Goal: Register for event/course

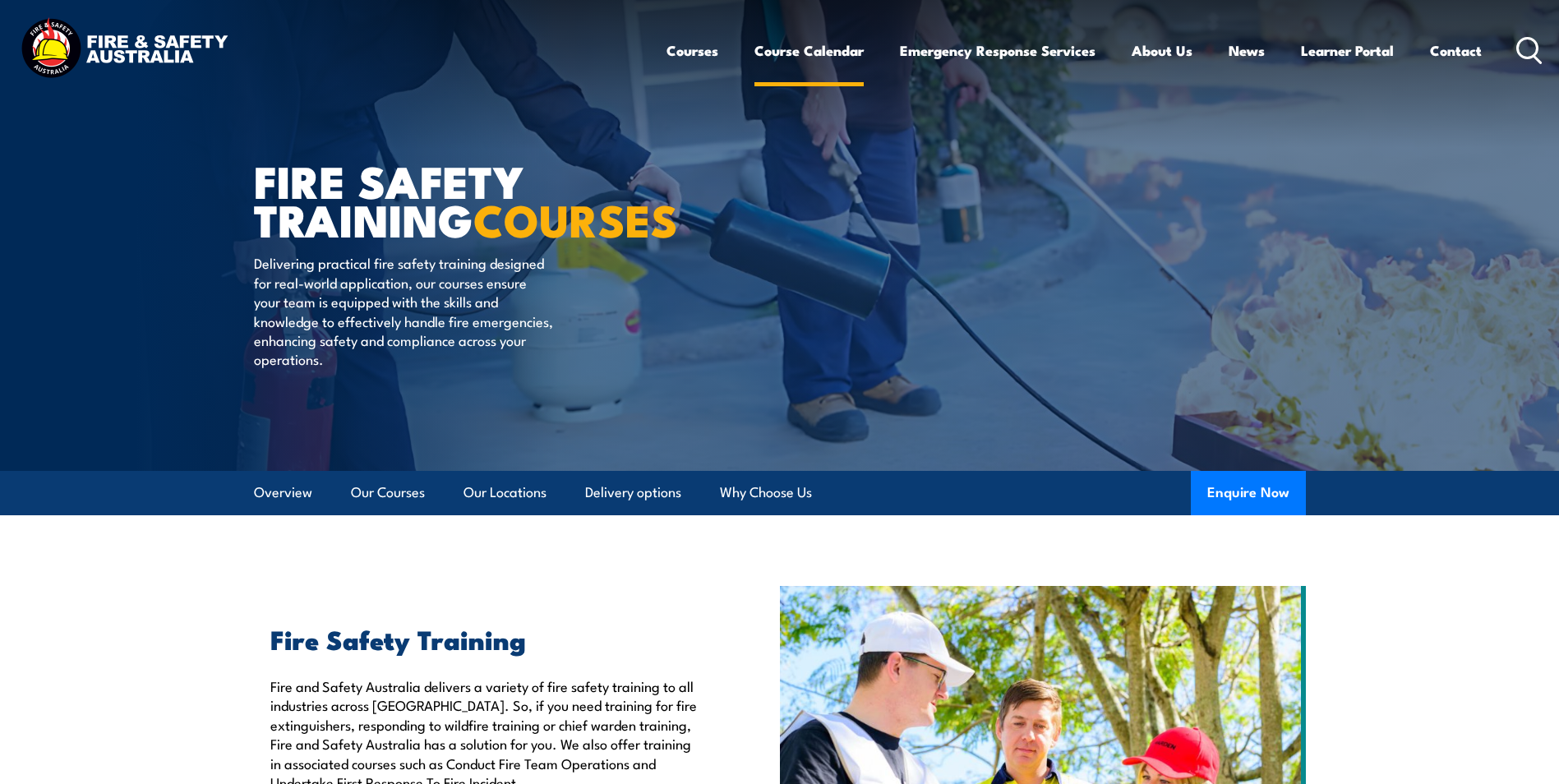
click at [816, 50] on link "Course Calendar" at bounding box center [809, 51] width 109 height 43
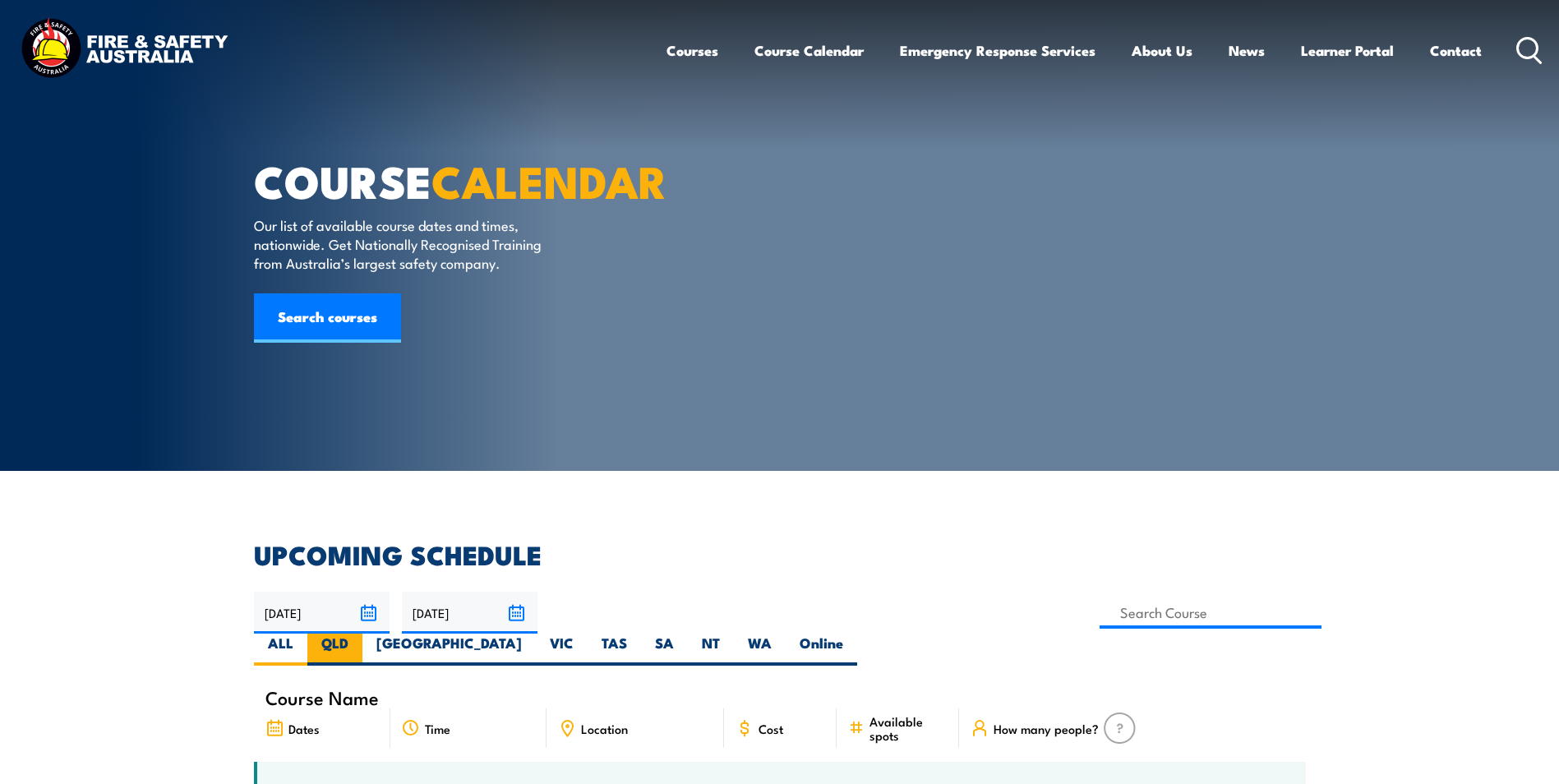
click at [362, 634] on label "QLD" at bounding box center [335, 650] width 55 height 32
click at [359, 634] on input "QLD" at bounding box center [353, 638] width 10 height 10
radio input "true"
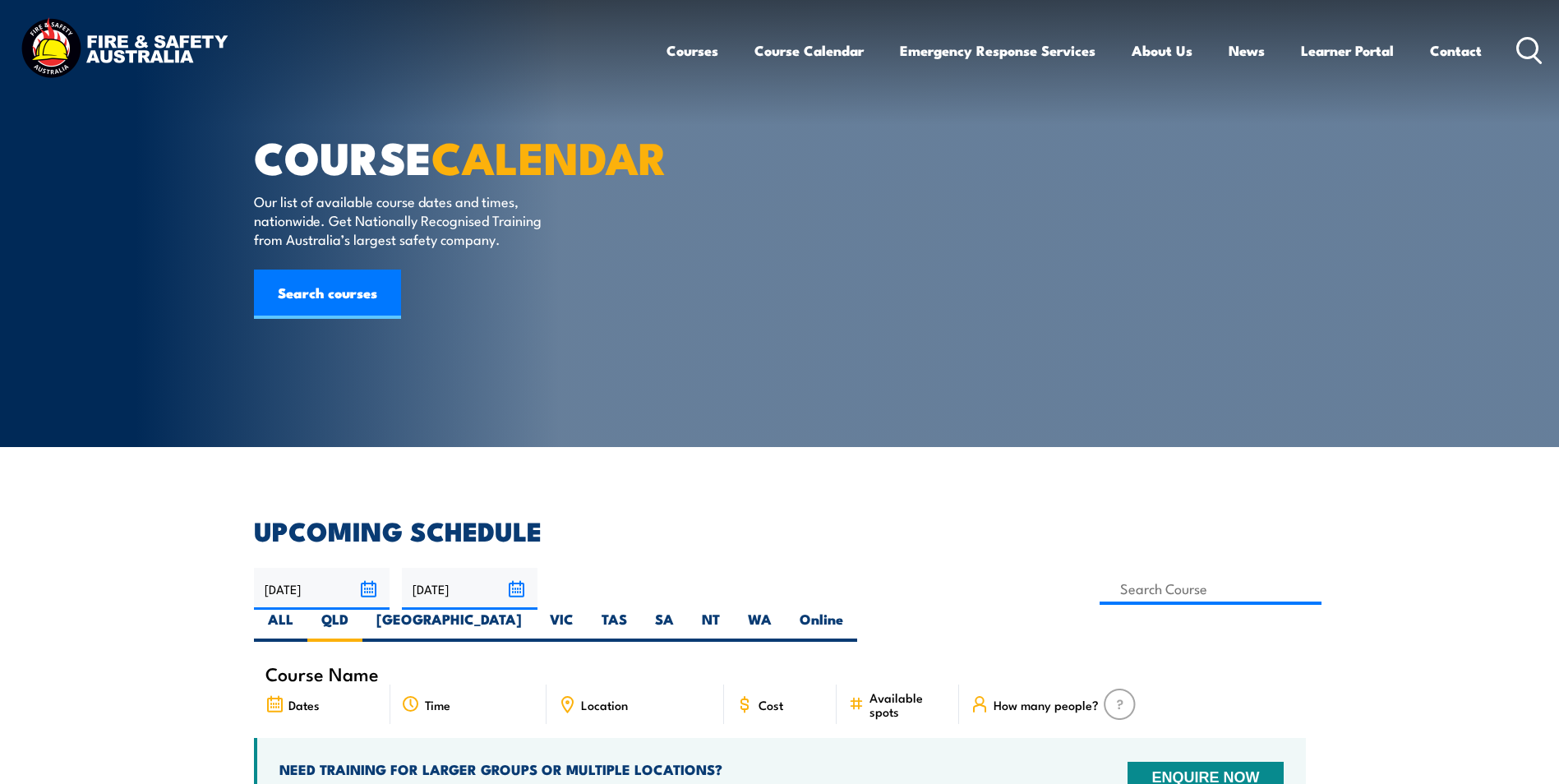
scroll to position [329, 0]
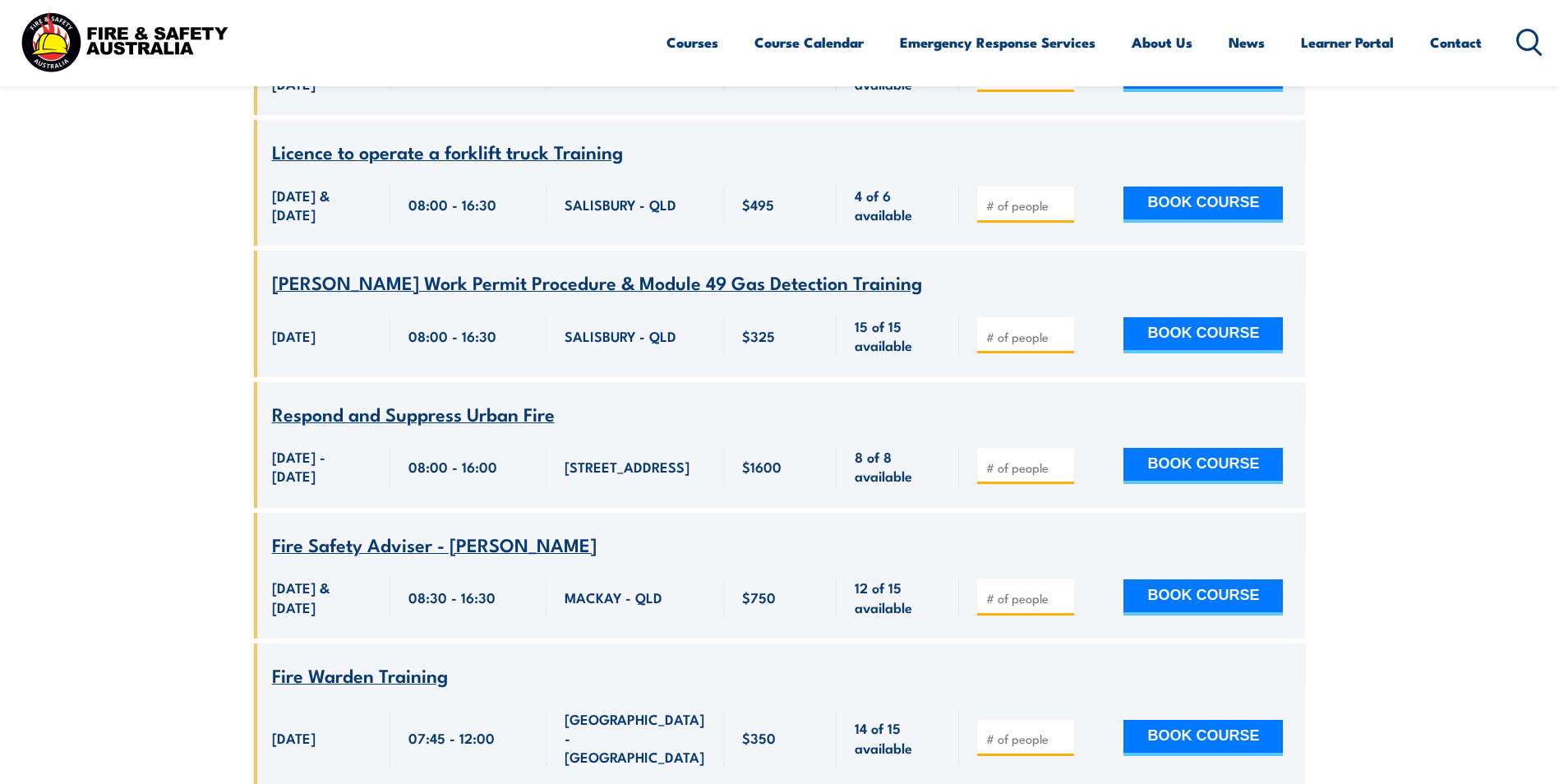
scroll to position [9182, 0]
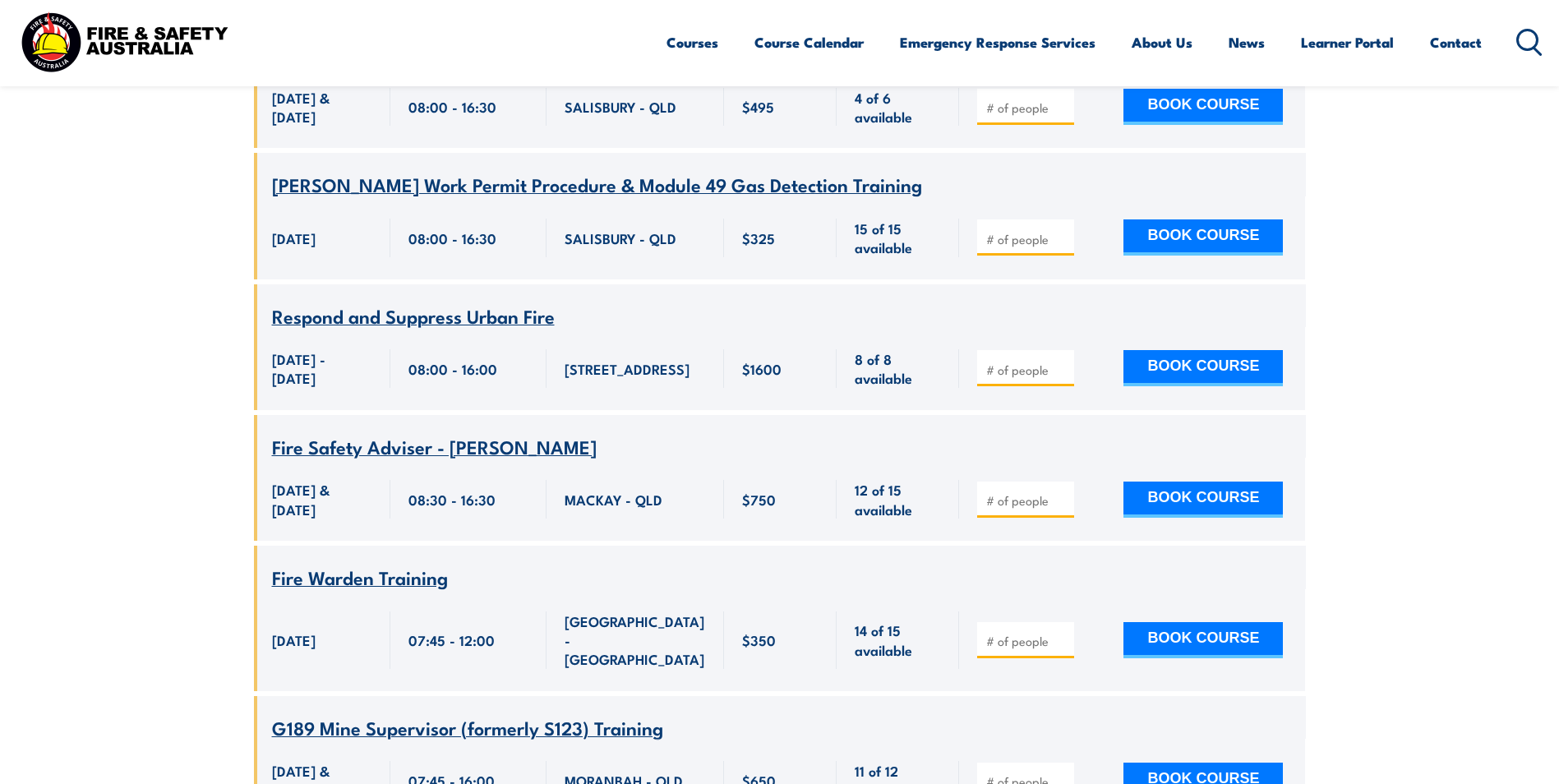
click at [1022, 509] on input "number" at bounding box center [1027, 499] width 82 height 16
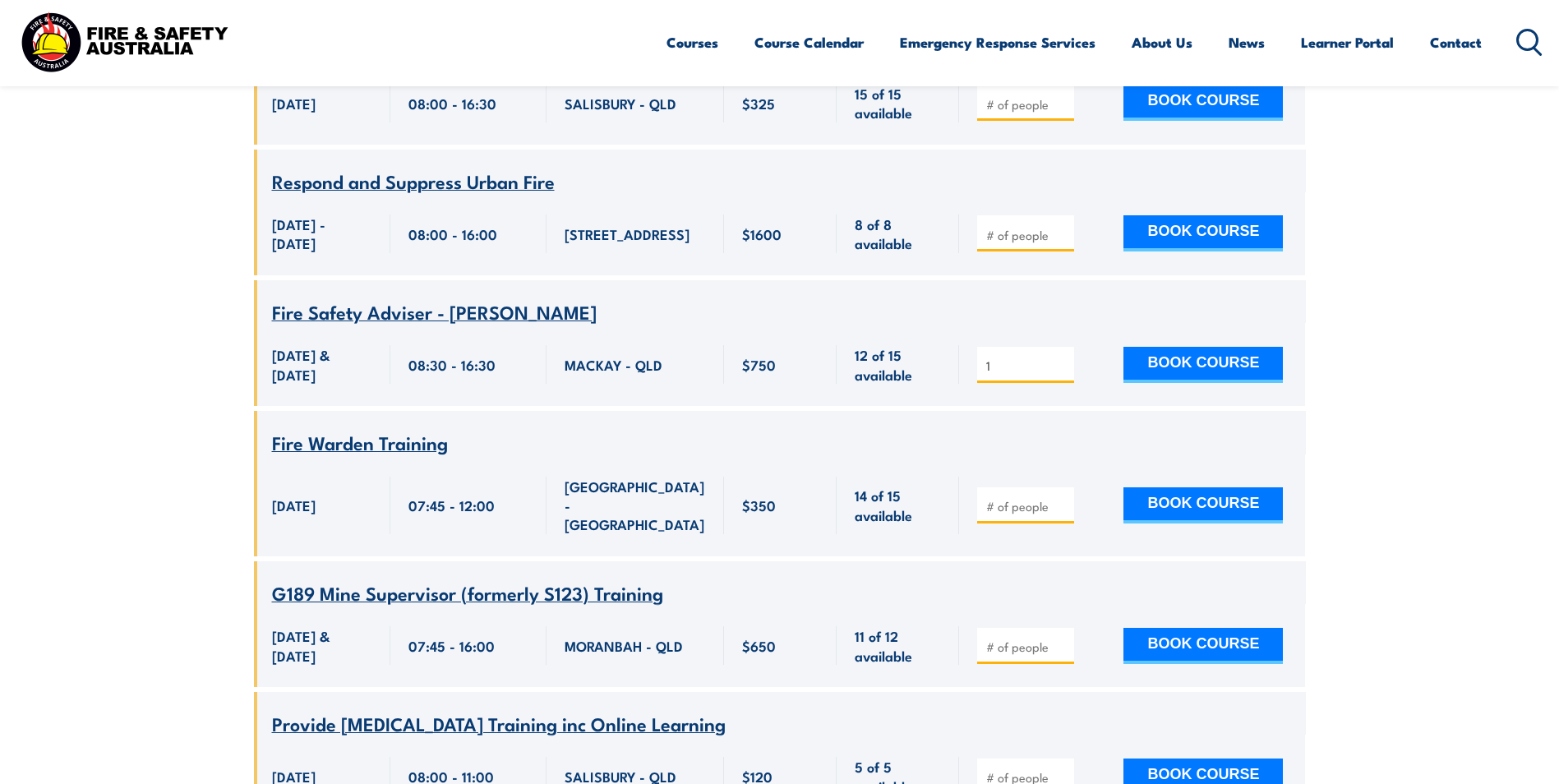
scroll to position [9346, 0]
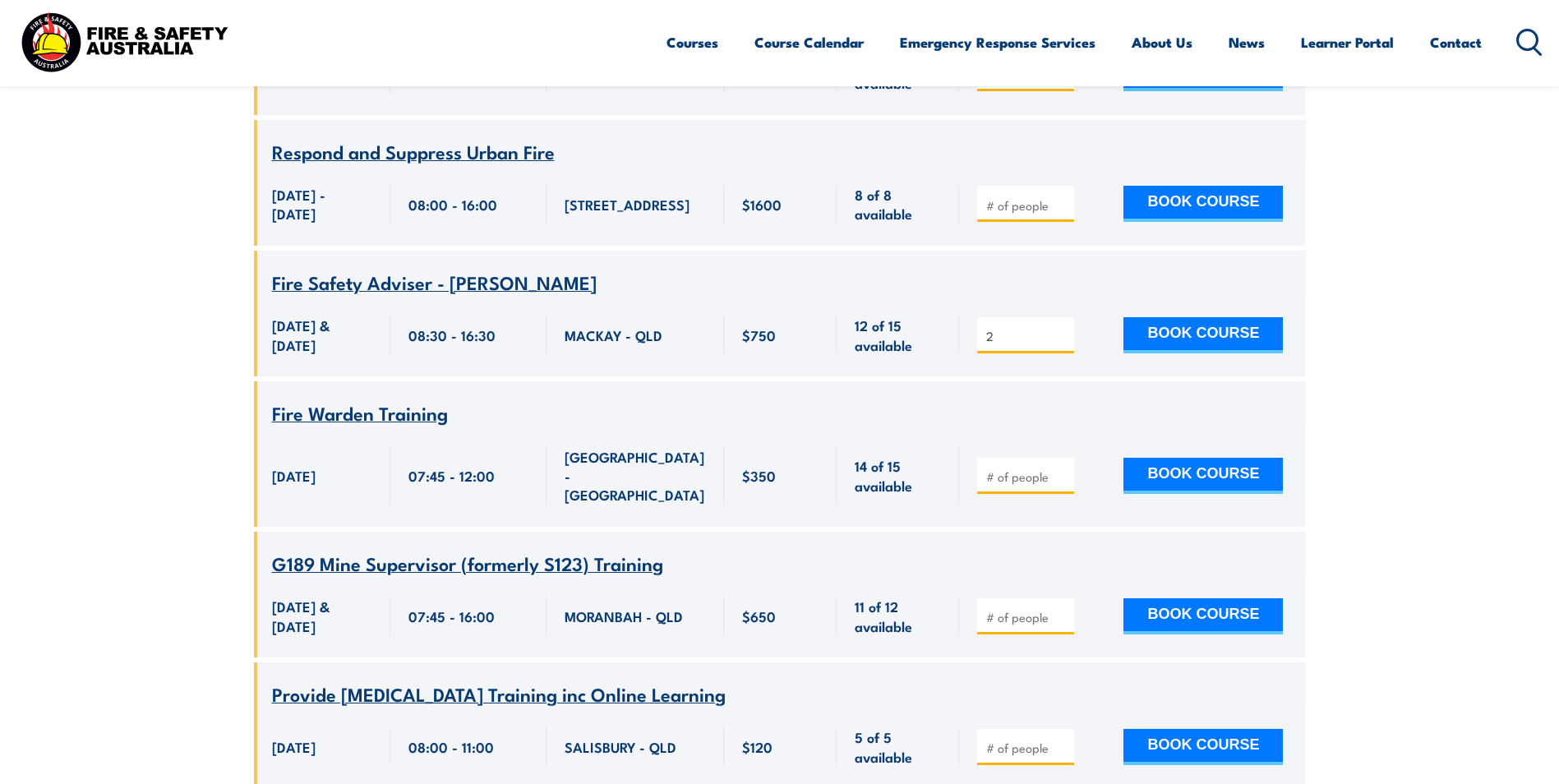
type input "2"
click at [1058, 344] on input "2" at bounding box center [1027, 336] width 82 height 16
click at [1229, 353] on button "BOOK COURSE" at bounding box center [1204, 335] width 160 height 36
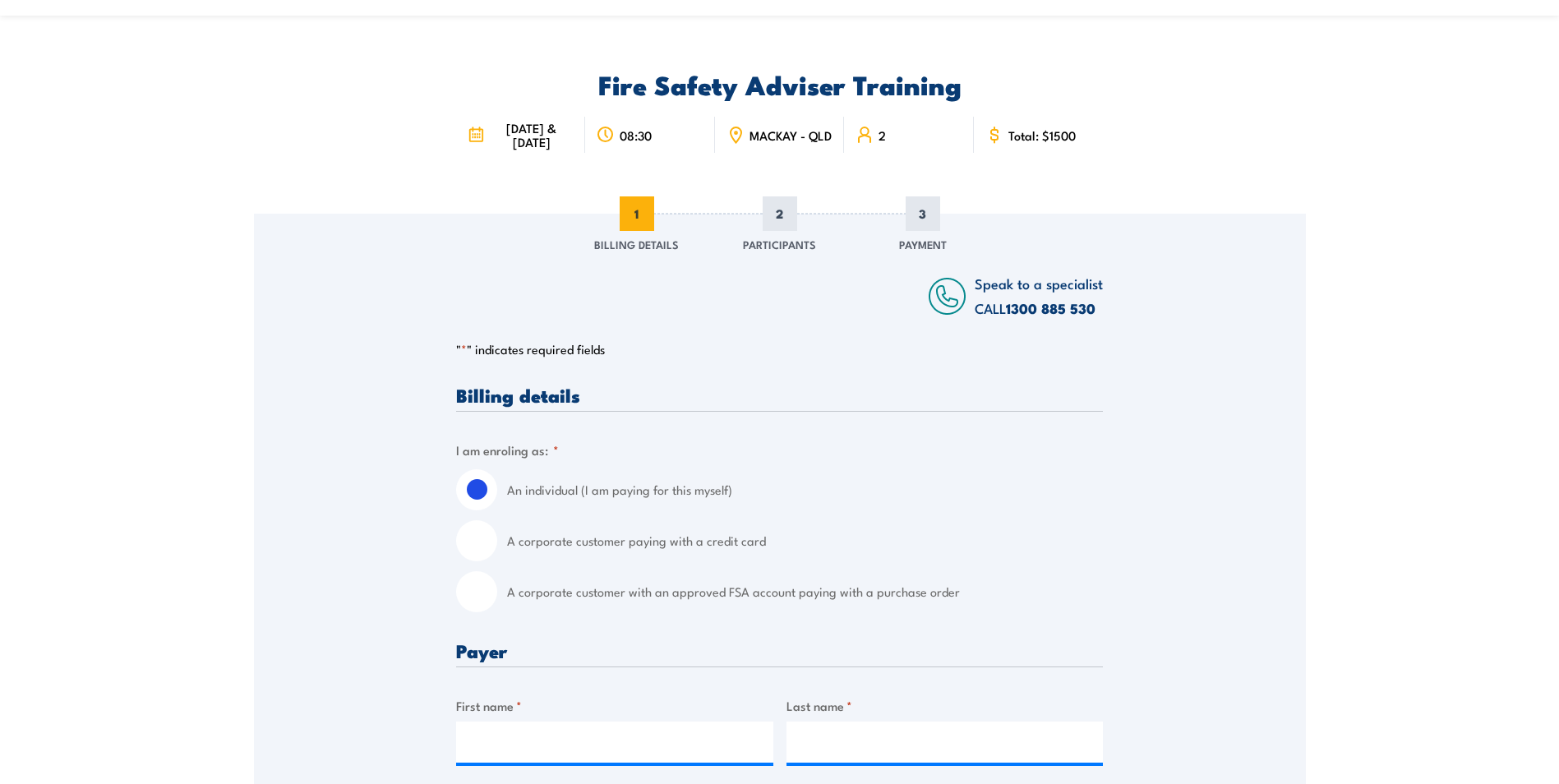
scroll to position [165, 0]
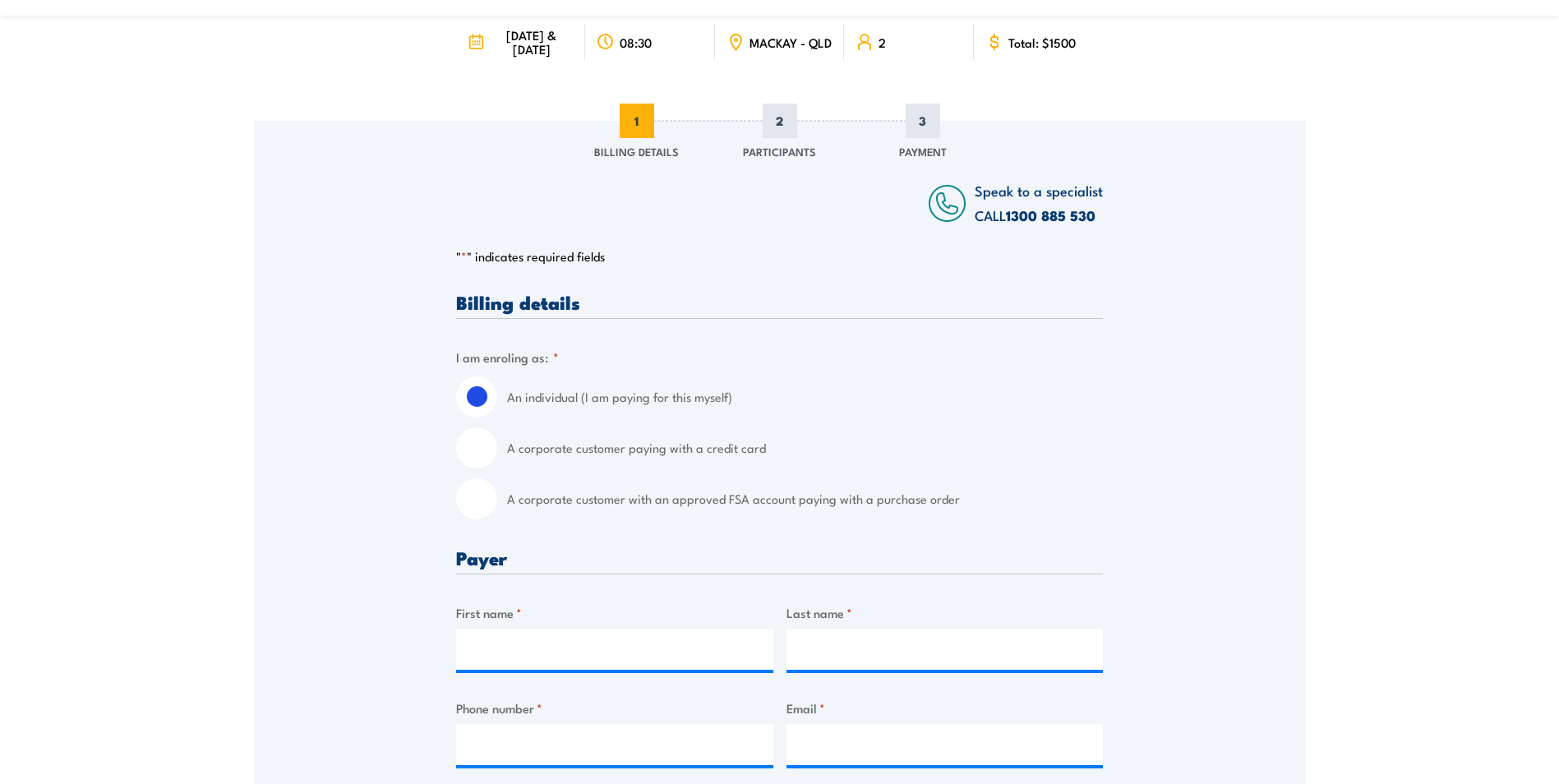
click at [483, 461] on input "A corporate customer paying with a credit card" at bounding box center [477, 447] width 41 height 41
radio input "true"
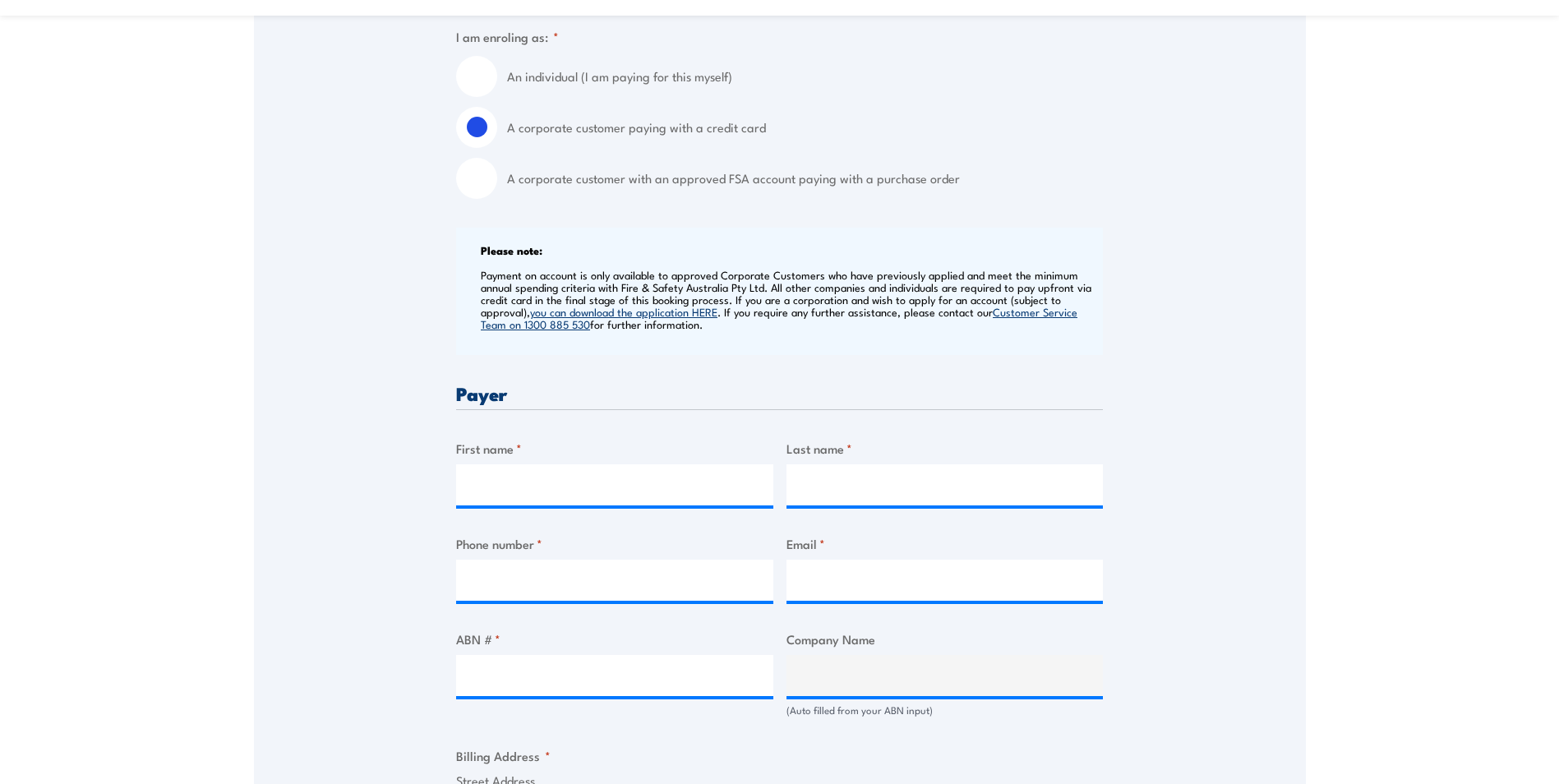
scroll to position [575, 0]
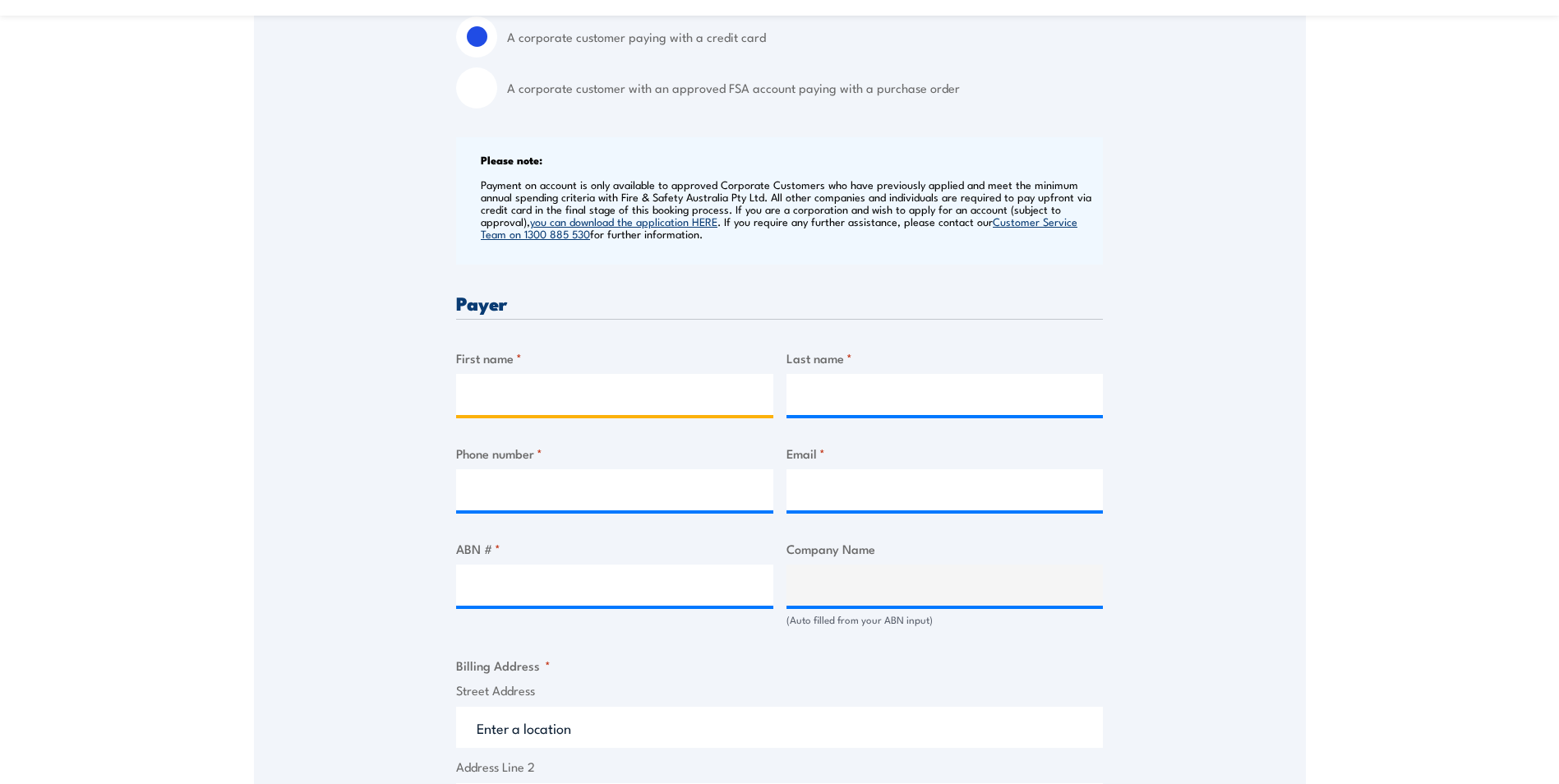
click at [515, 410] on input "First name *" at bounding box center [614, 395] width 317 height 41
type input "Claire"
type input "Cook"
type input "0749510011"
type input "claire.cook@premiersg.com.au"
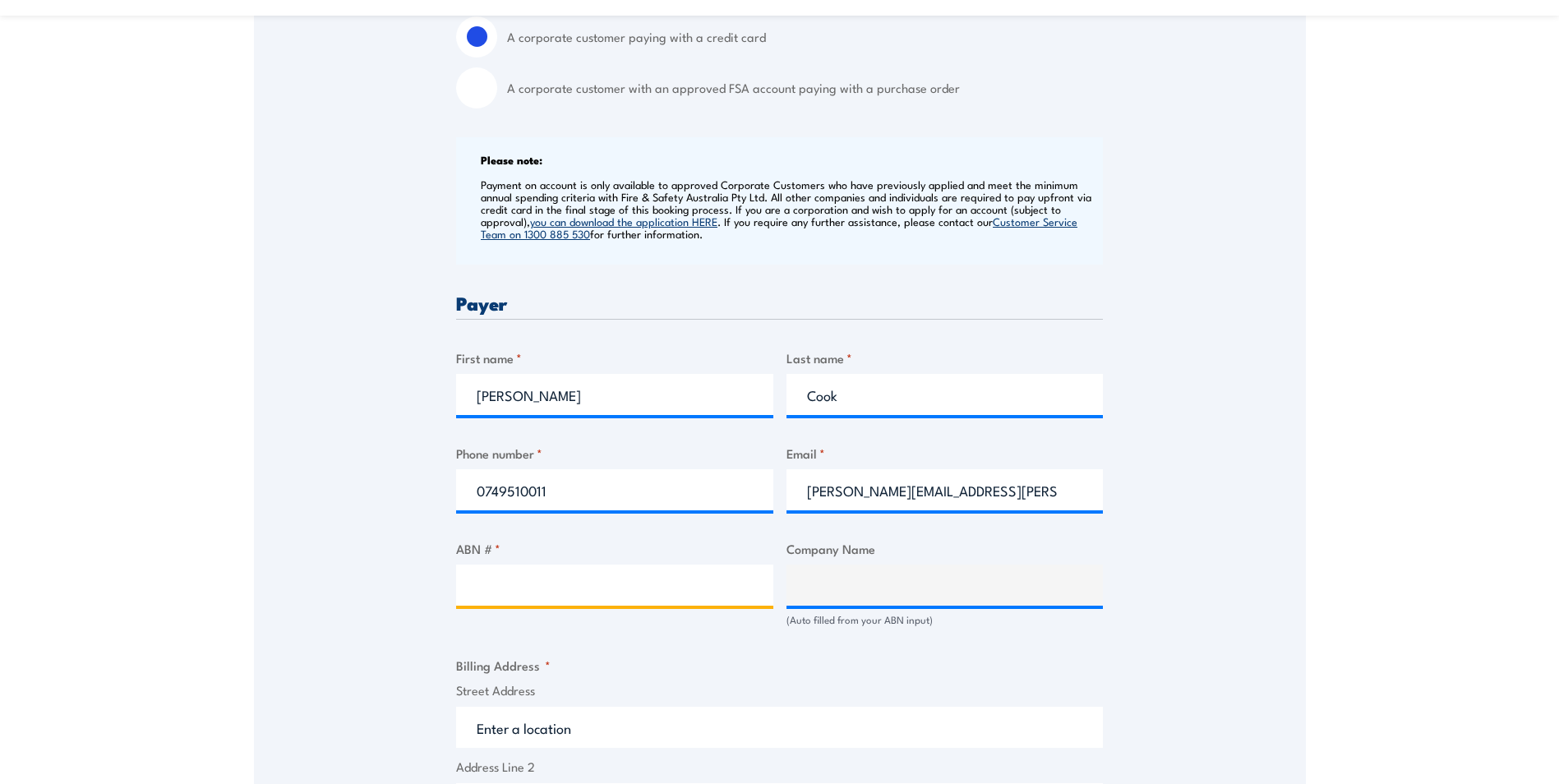
click at [498, 604] on input "ABN # *" at bounding box center [614, 585] width 317 height 41
type input "30087986258"
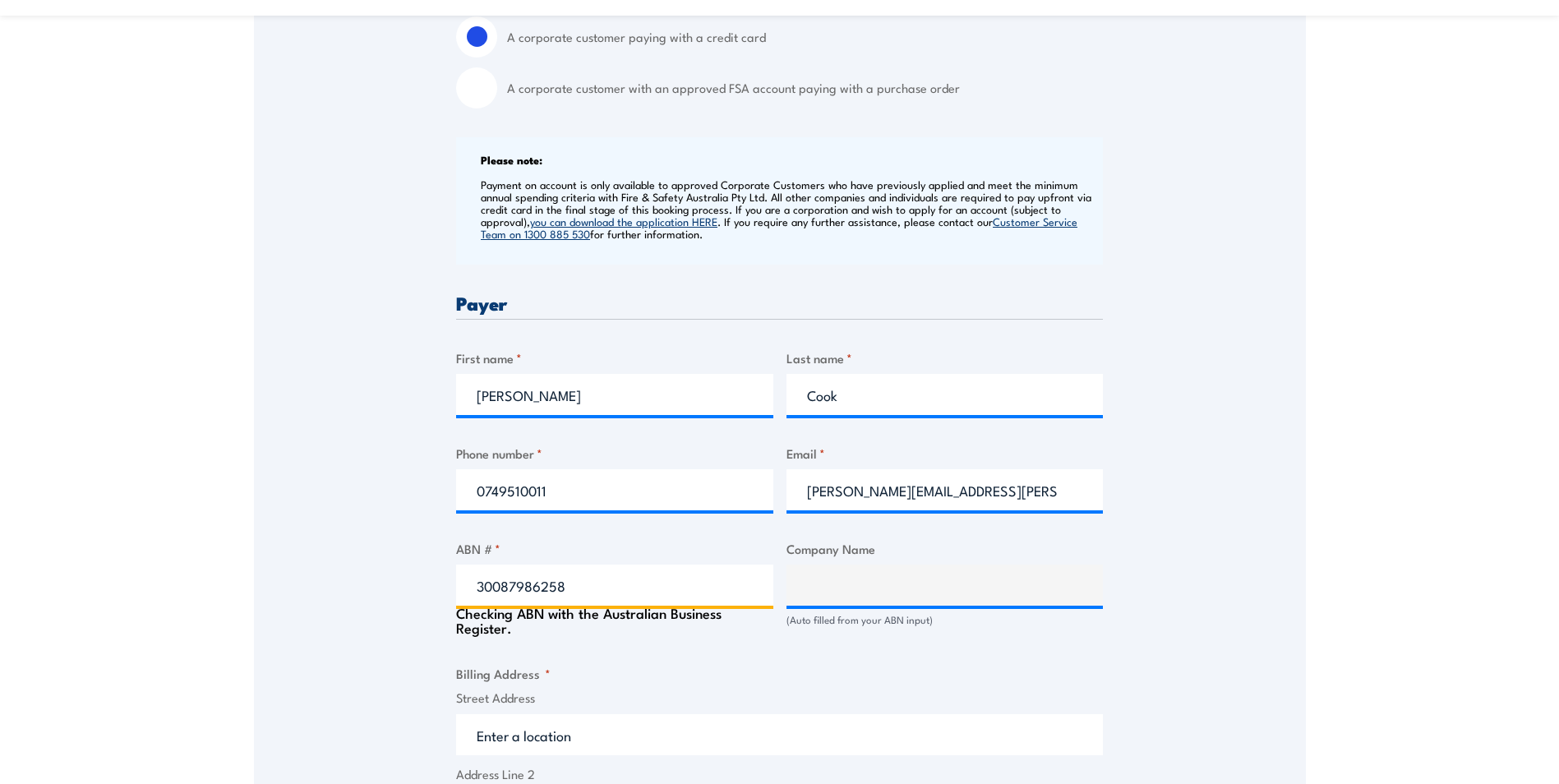
type input "PREMIER SERVICES GROUP AUST & NZ PTY LTD"
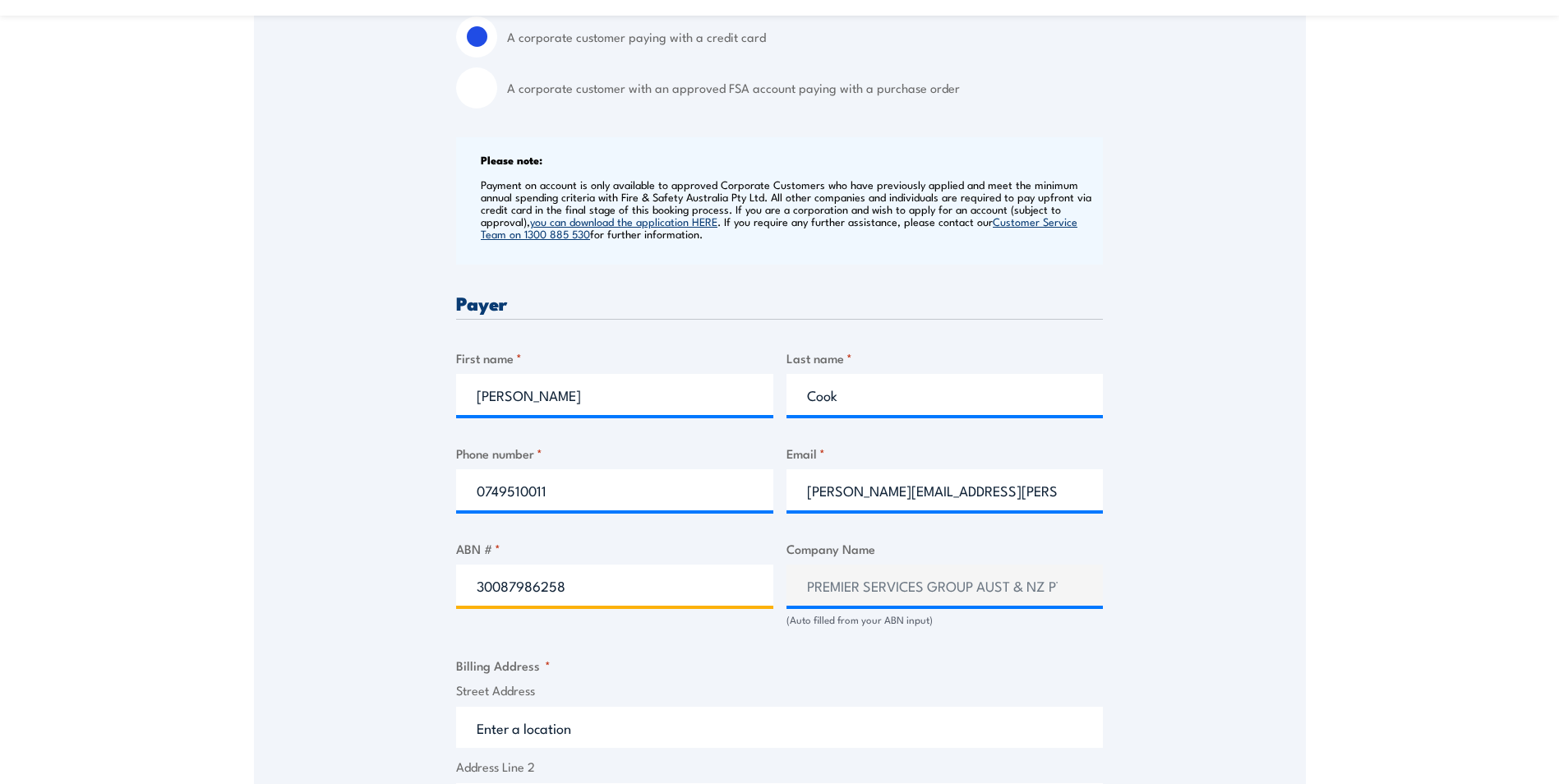
type input "30087986258"
click at [394, 642] on div "Speak to a specialist CALL 1300 885 530 CALL 1300 885 530 " * " indicates requi…" at bounding box center [780, 586] width 1051 height 1750
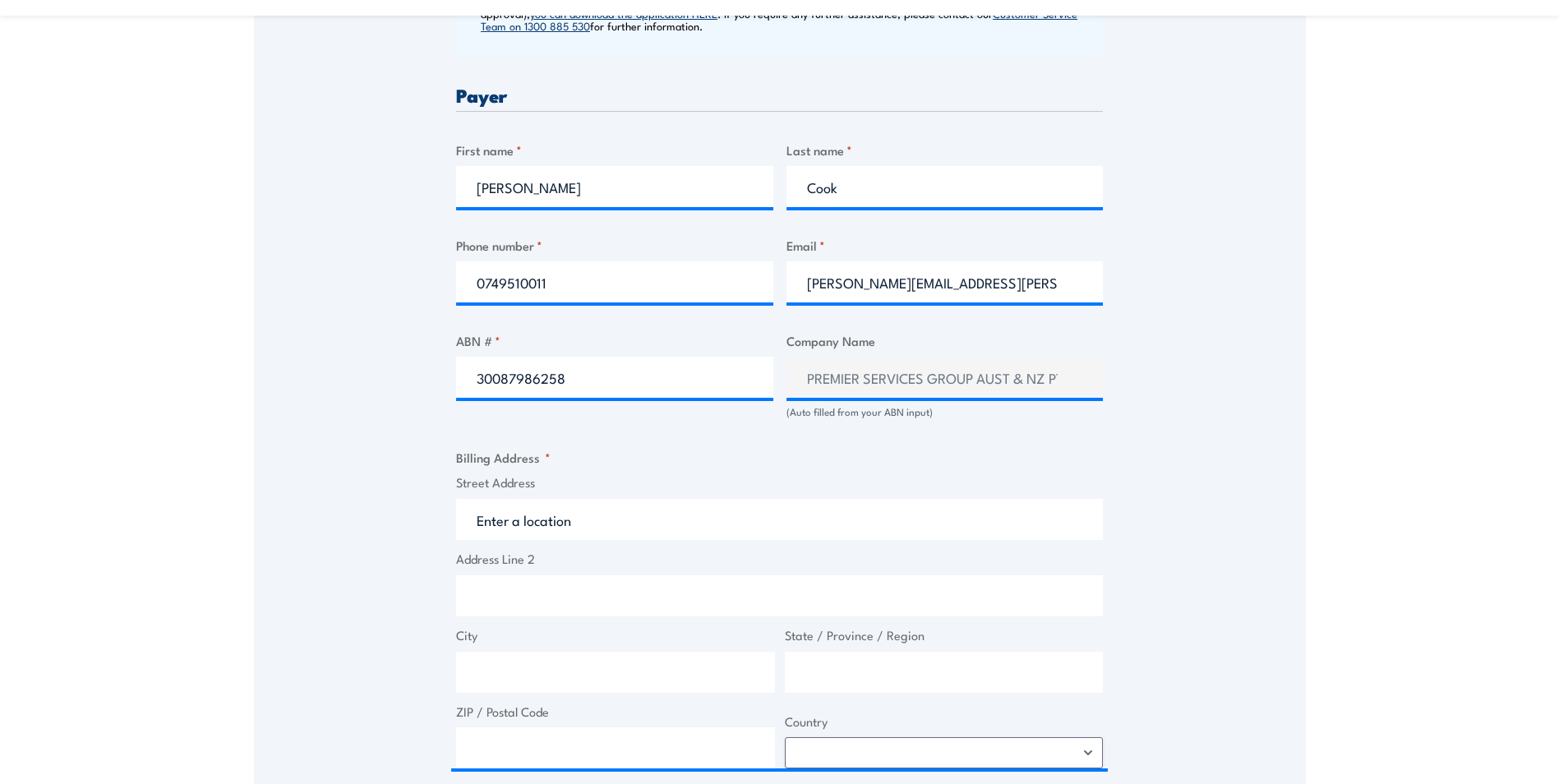
scroll to position [822, 0]
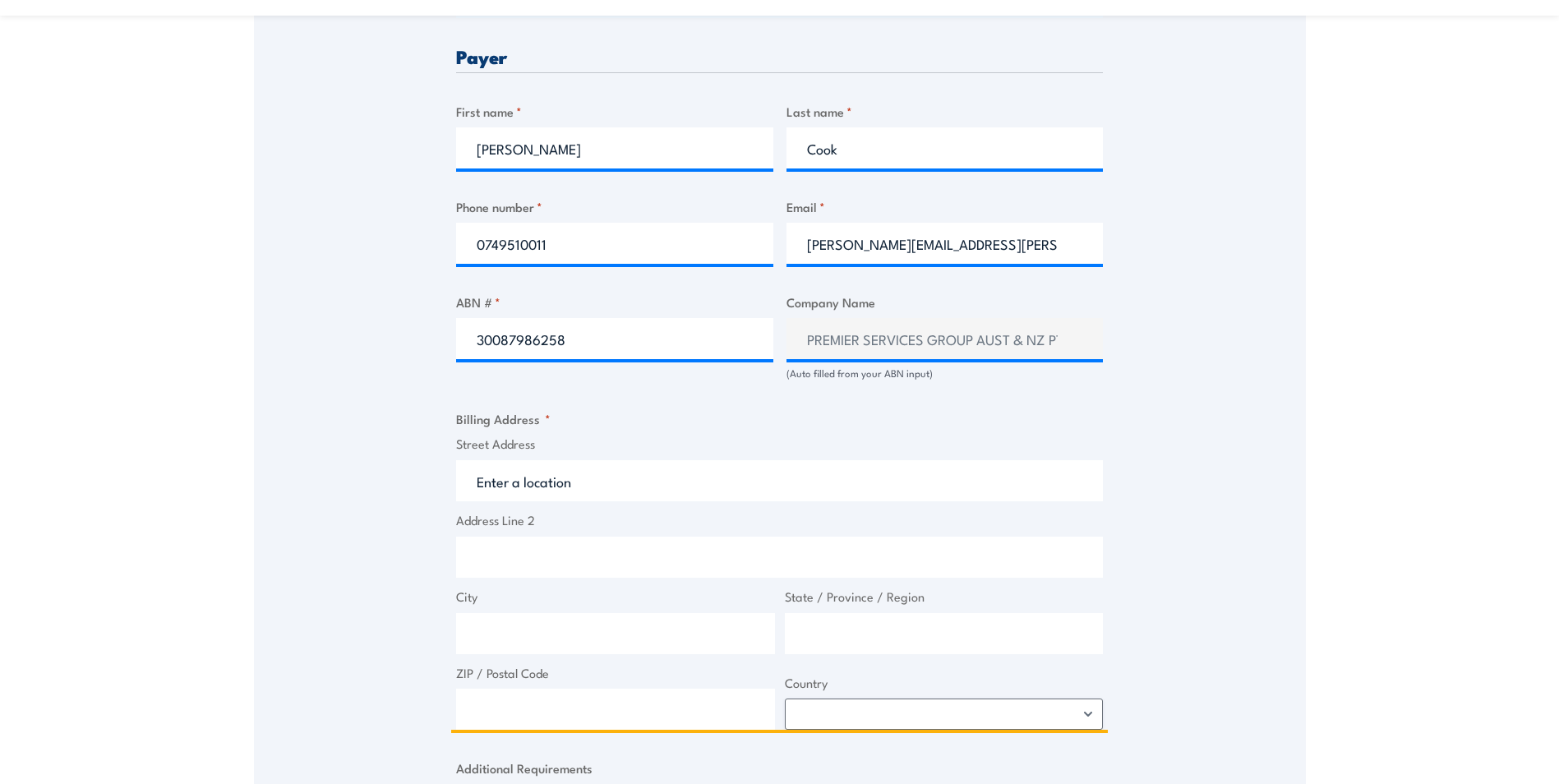
click at [578, 482] on input "Street Address" at bounding box center [780, 480] width 647 height 41
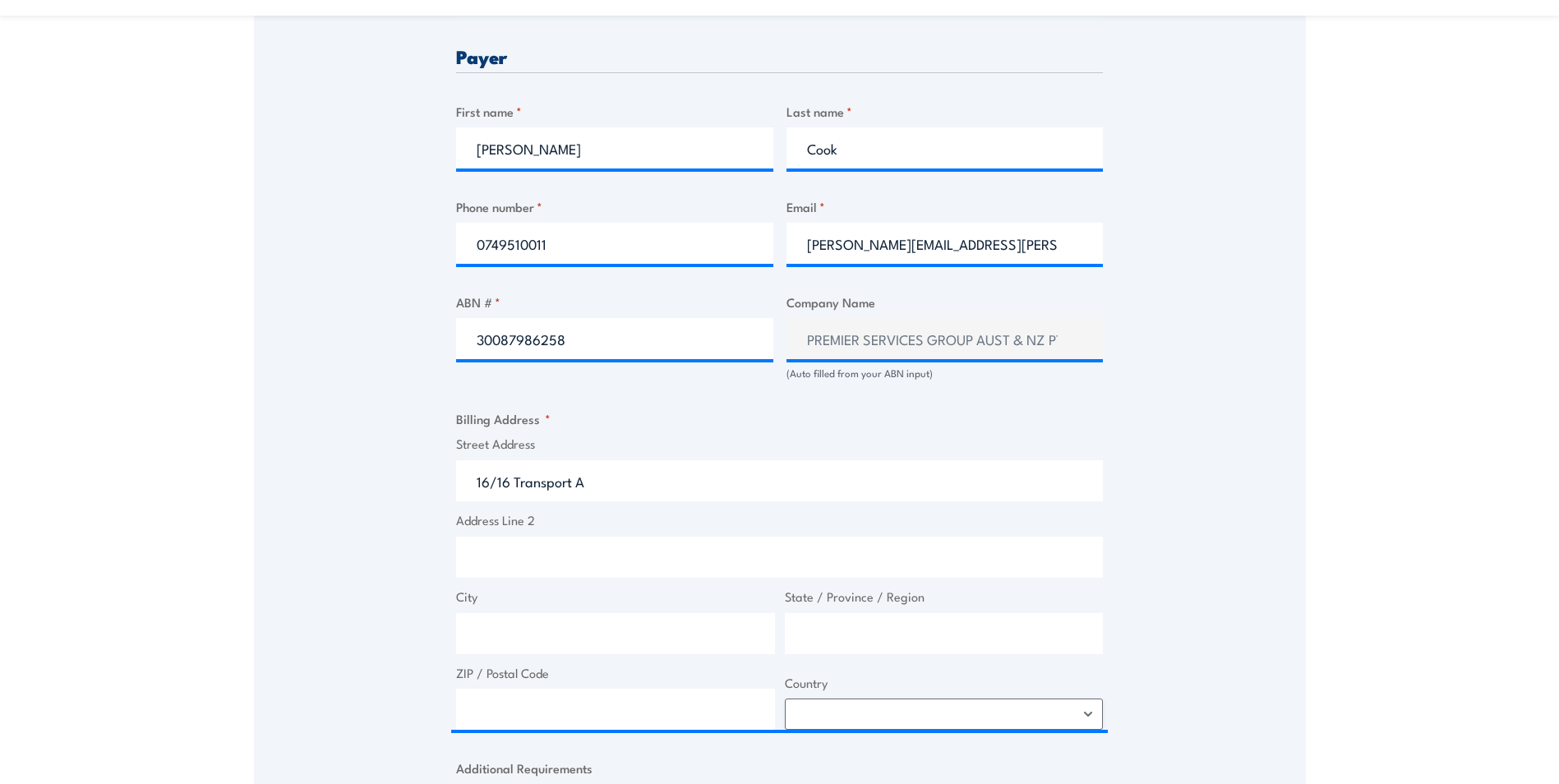
type input "16/16 Transport Ave, Paget QLD, Australia"
type input "16 Transport Ave"
type input "Paget"
type input "Queensland"
type input "4740"
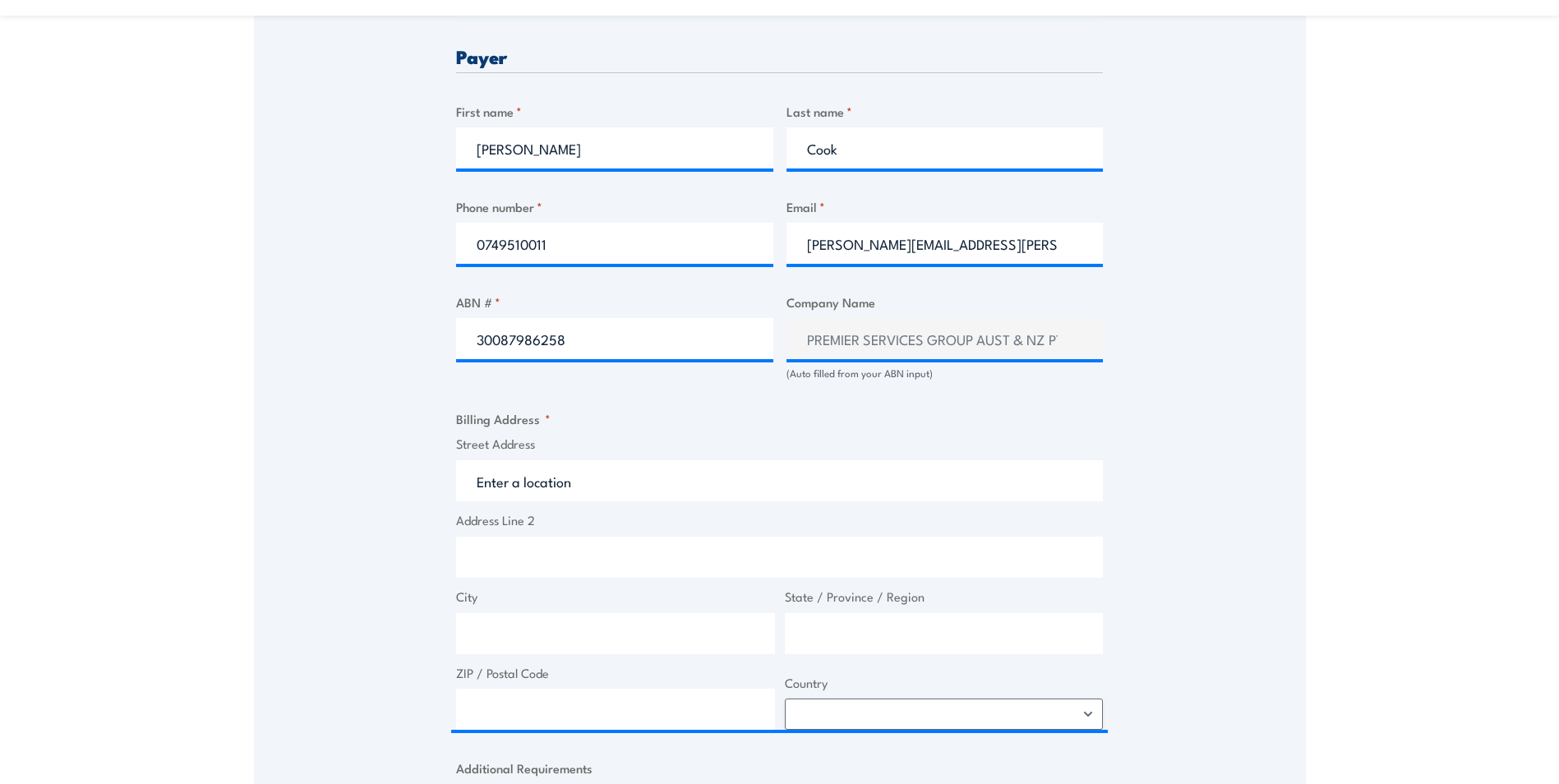
select select "Australia"
click at [384, 581] on div "Speak to a specialist CALL 1300 885 530 CALL 1300 885 530 " * " indicates requi…" at bounding box center [780, 338] width 1051 height 1750
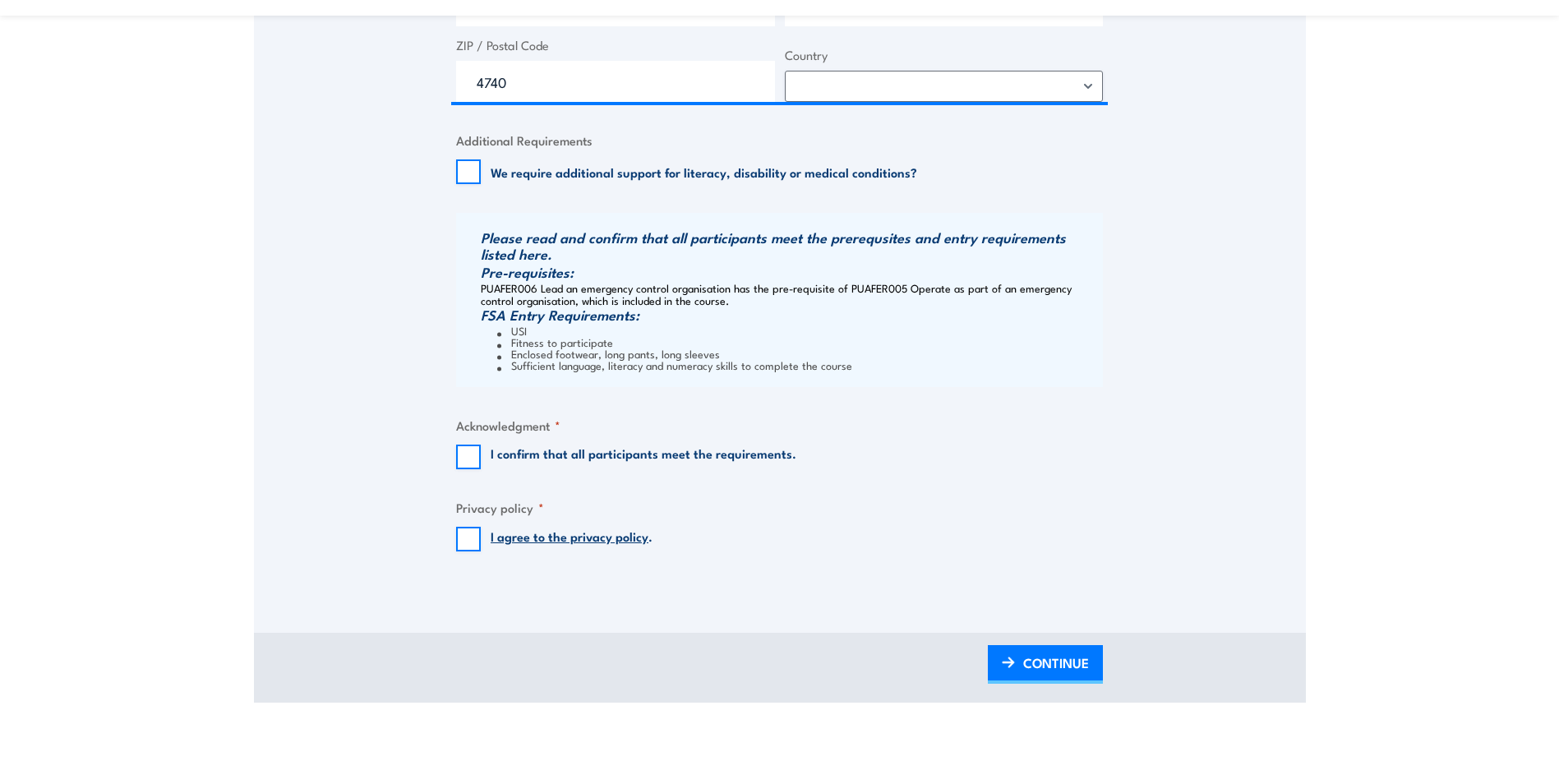
scroll to position [1479, 0]
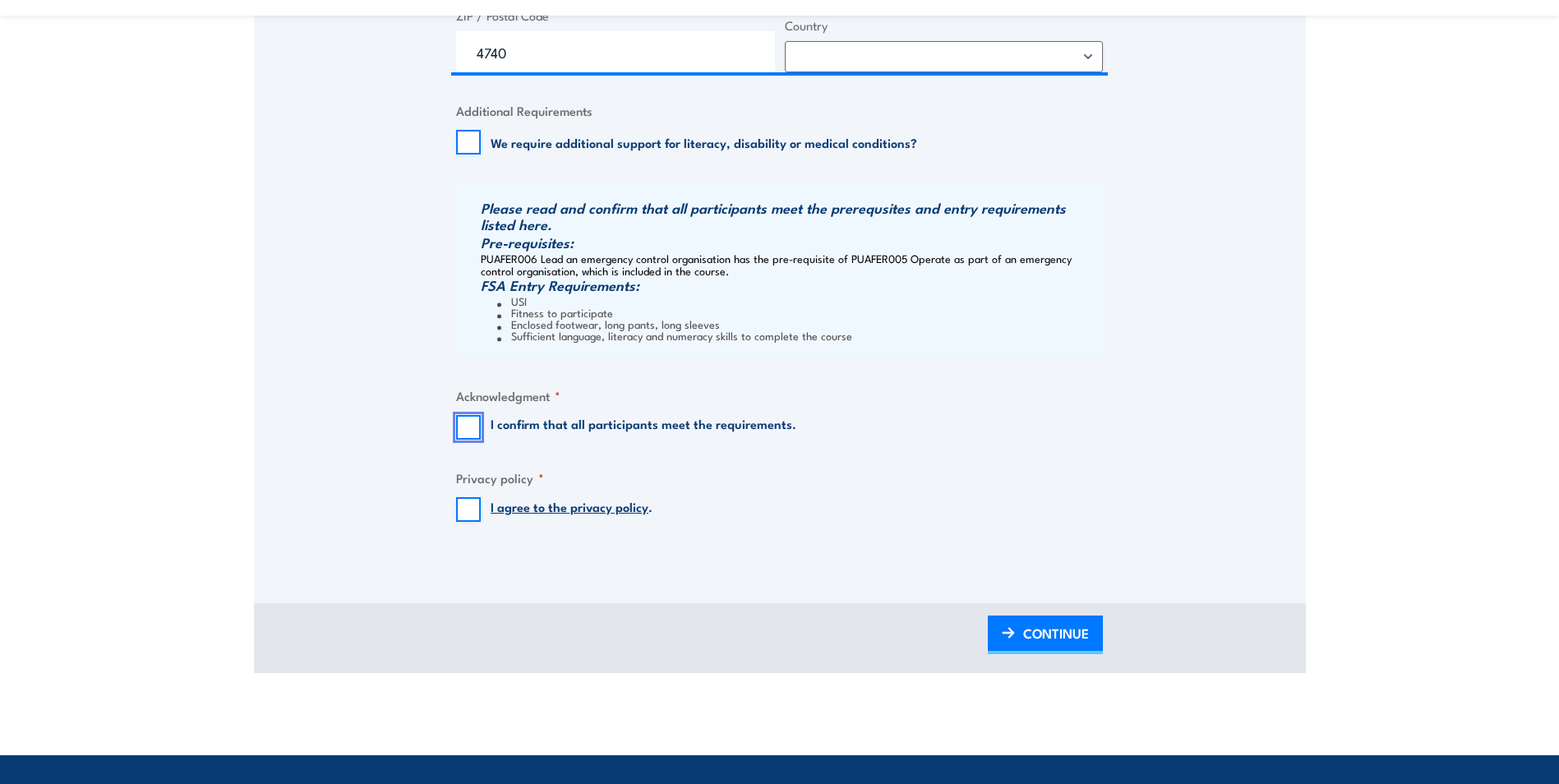
click at [467, 436] on input "I confirm that all participants meet the requirements." at bounding box center [468, 427] width 24 height 24
checkbox input "true"
click at [465, 520] on input "I agree to the privacy policy ." at bounding box center [468, 510] width 24 height 24
checkbox input "true"
click at [1053, 646] on span "CONTINUE" at bounding box center [1056, 633] width 66 height 43
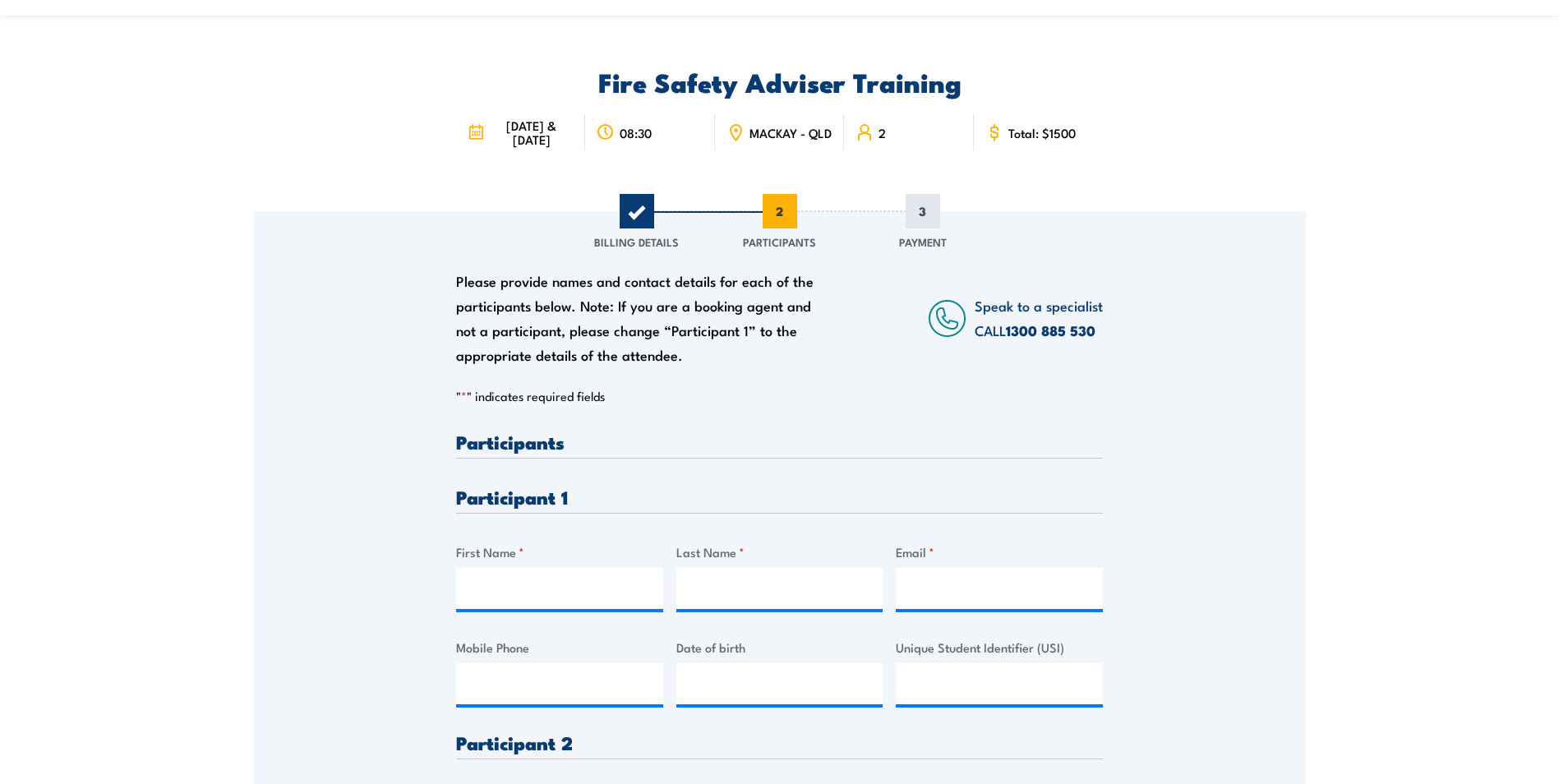
scroll to position [165, 0]
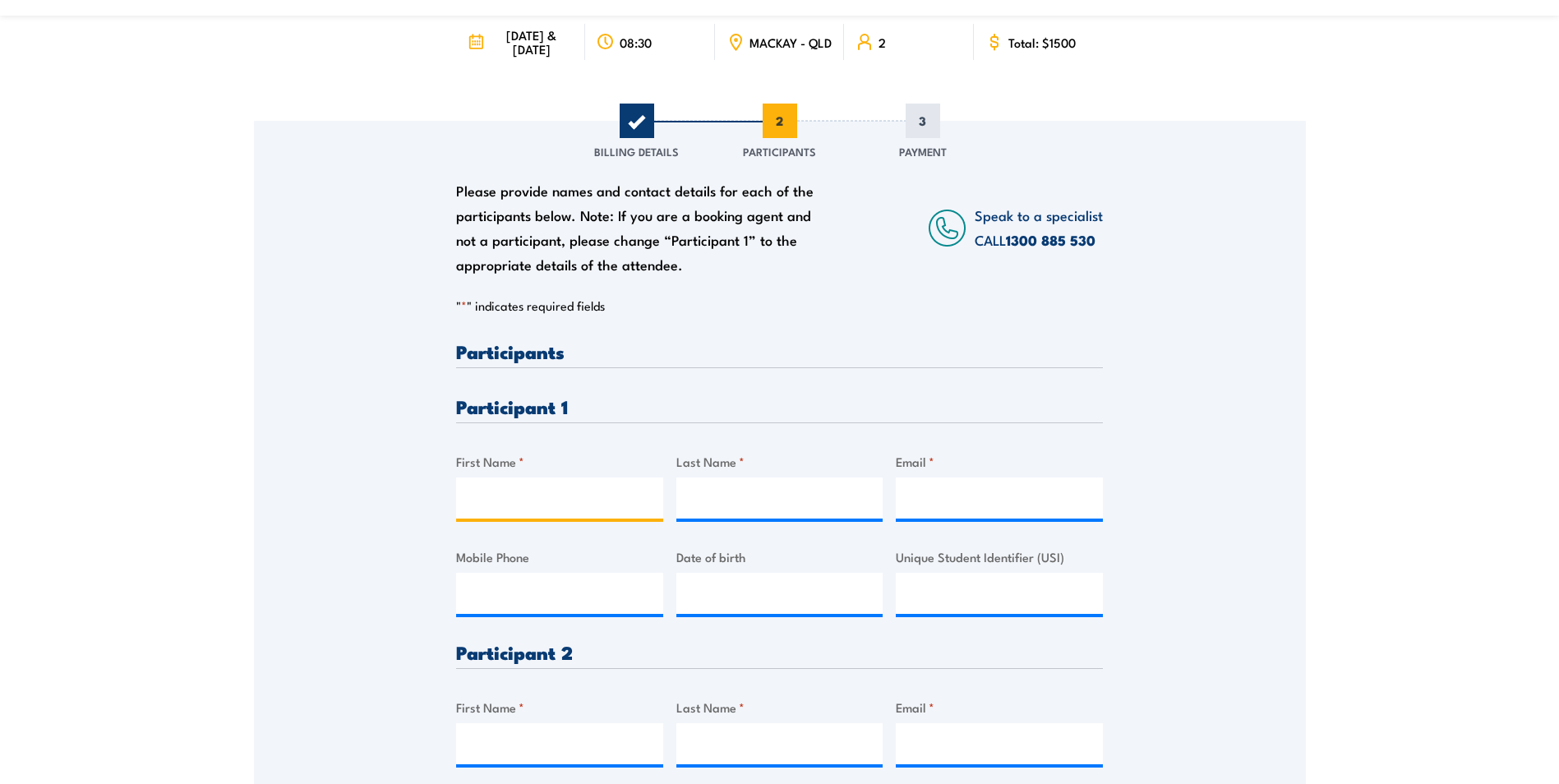
click at [538, 507] on input "First Name *" at bounding box center [559, 498] width 207 height 41
type input "Neil"
type input "Kennedy"
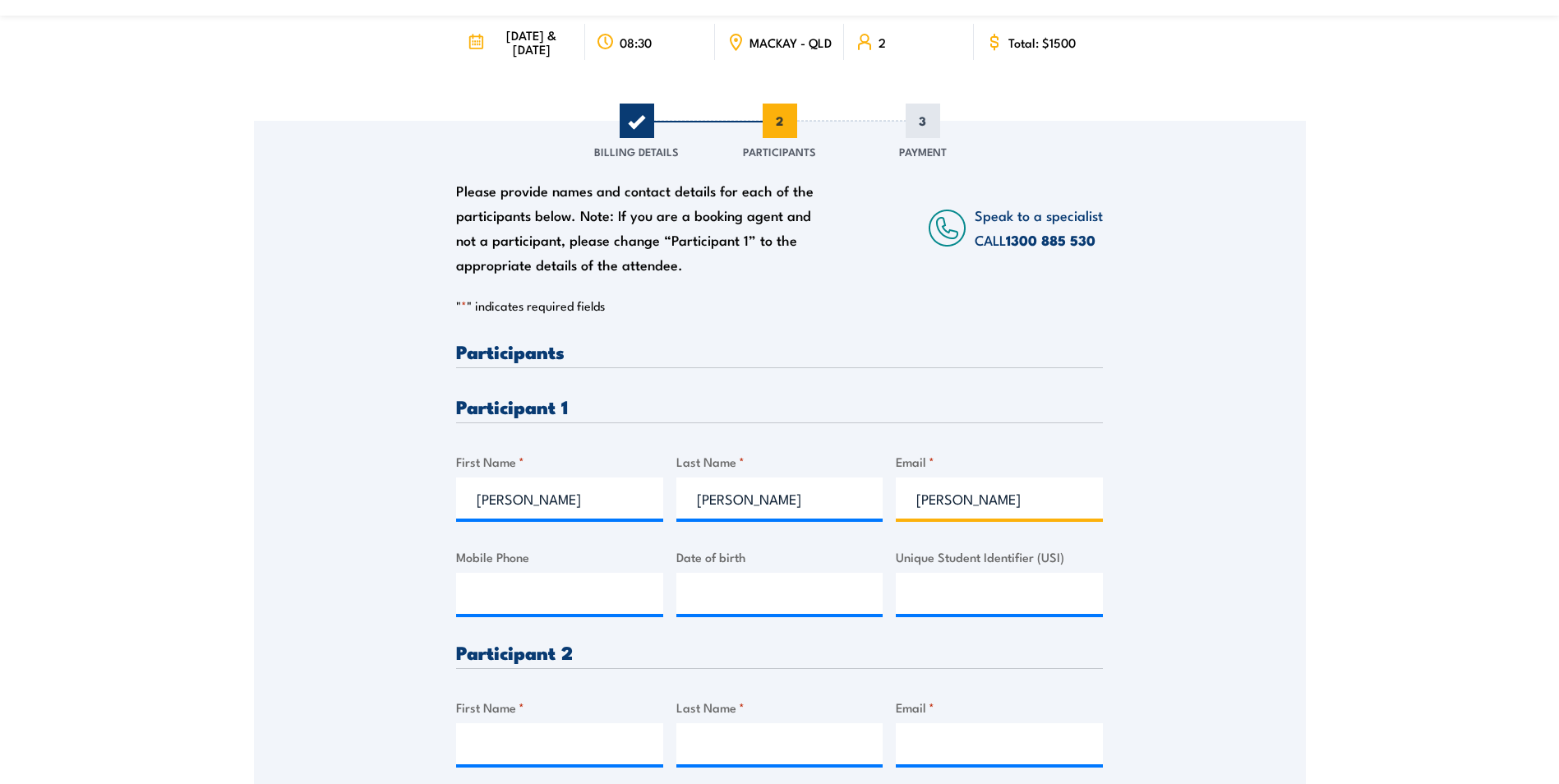
type input "neil.kennedy@premiersg.com.au"
type input "0418480125"
click at [723, 603] on input "__/__/____" at bounding box center [780, 593] width 207 height 41
type input "30/04/1965"
click at [945, 599] on input "Unique Student Identifier (USI)" at bounding box center [999, 593] width 207 height 41
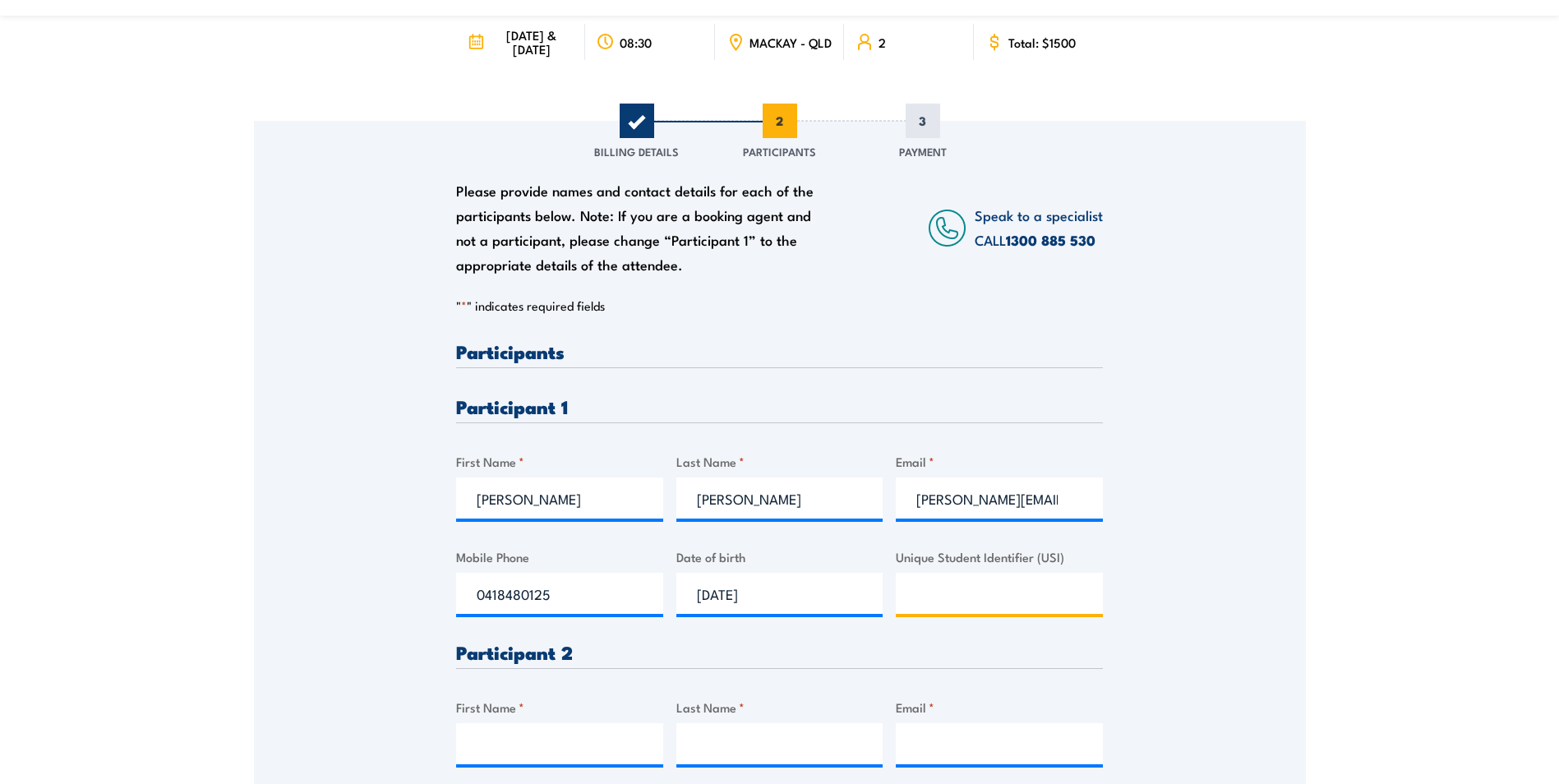
click at [942, 595] on input "Unique Student Identifier (USI)" at bounding box center [999, 593] width 207 height 41
paste input "QBAJAS2LES"
type input "QBAJAS2LES"
click at [1189, 603] on div "Please provide names and contact details for each of the participants below. No…" at bounding box center [780, 507] width 1051 height 774
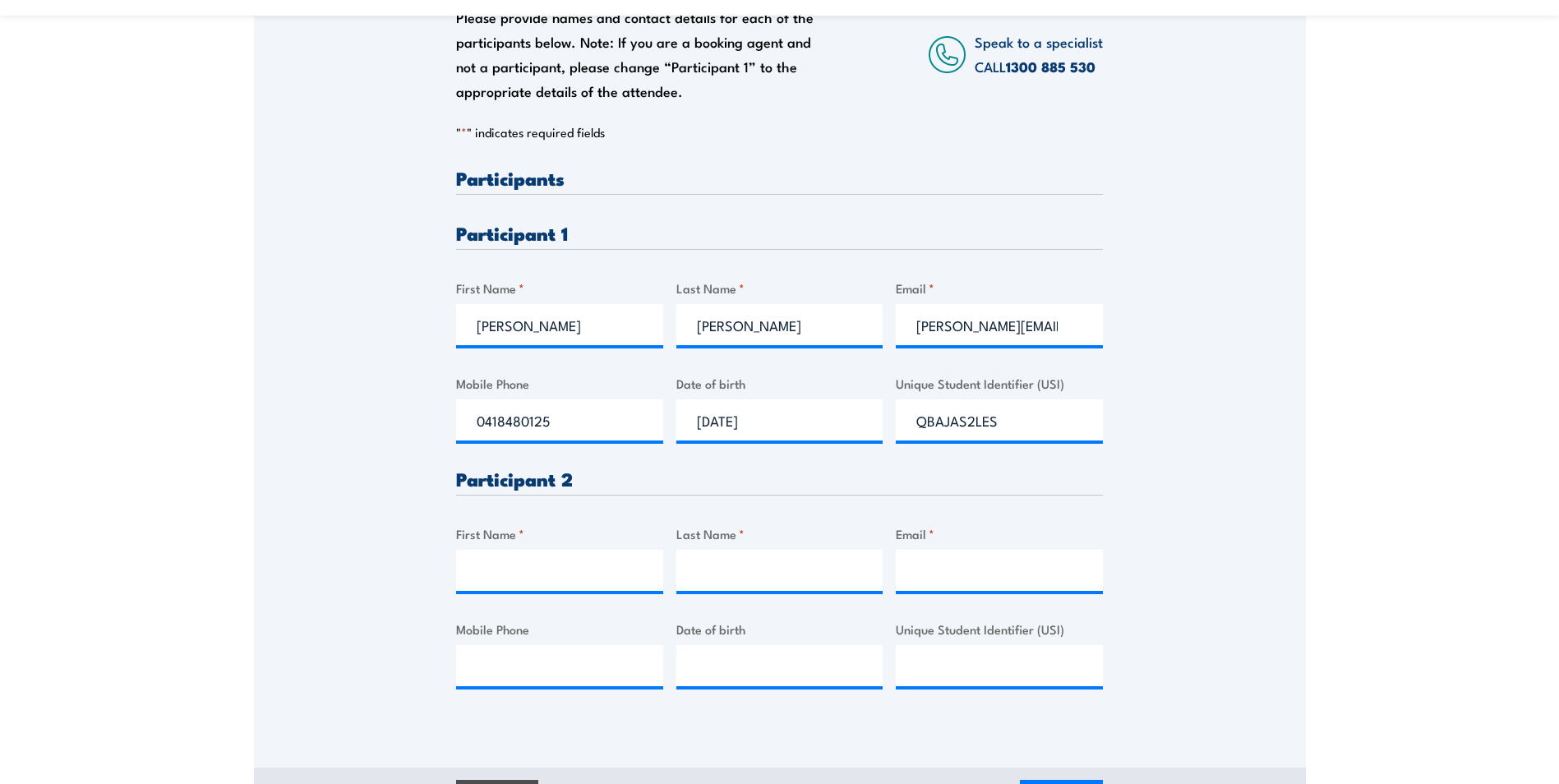
scroll to position [493, 0]
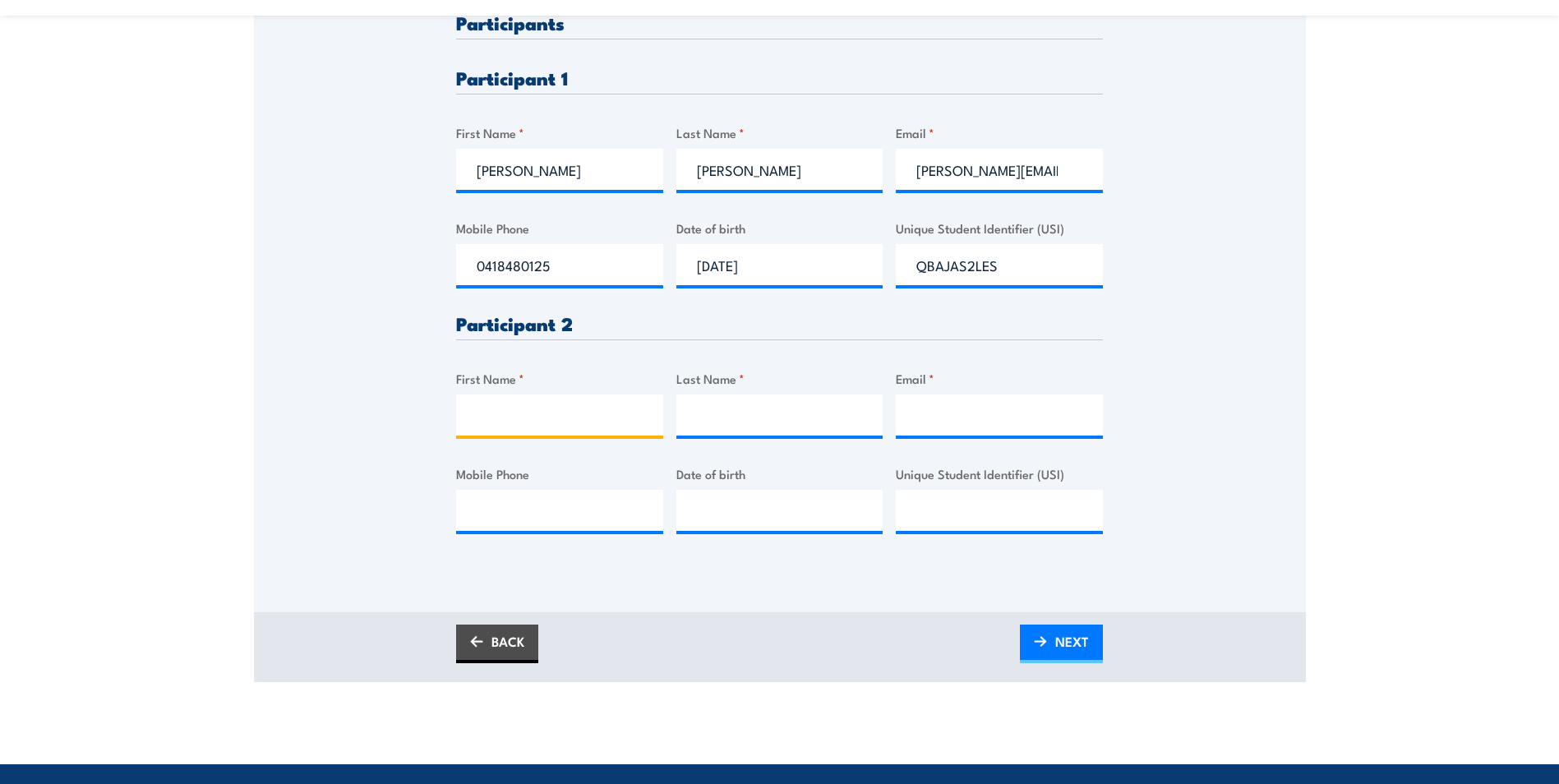
click at [554, 431] on input "First Name *" at bounding box center [559, 415] width 207 height 41
type input "Robert"
type input "Nolan"
type input "robert.nolan@premiersg.com.au"
type input "0428110560"
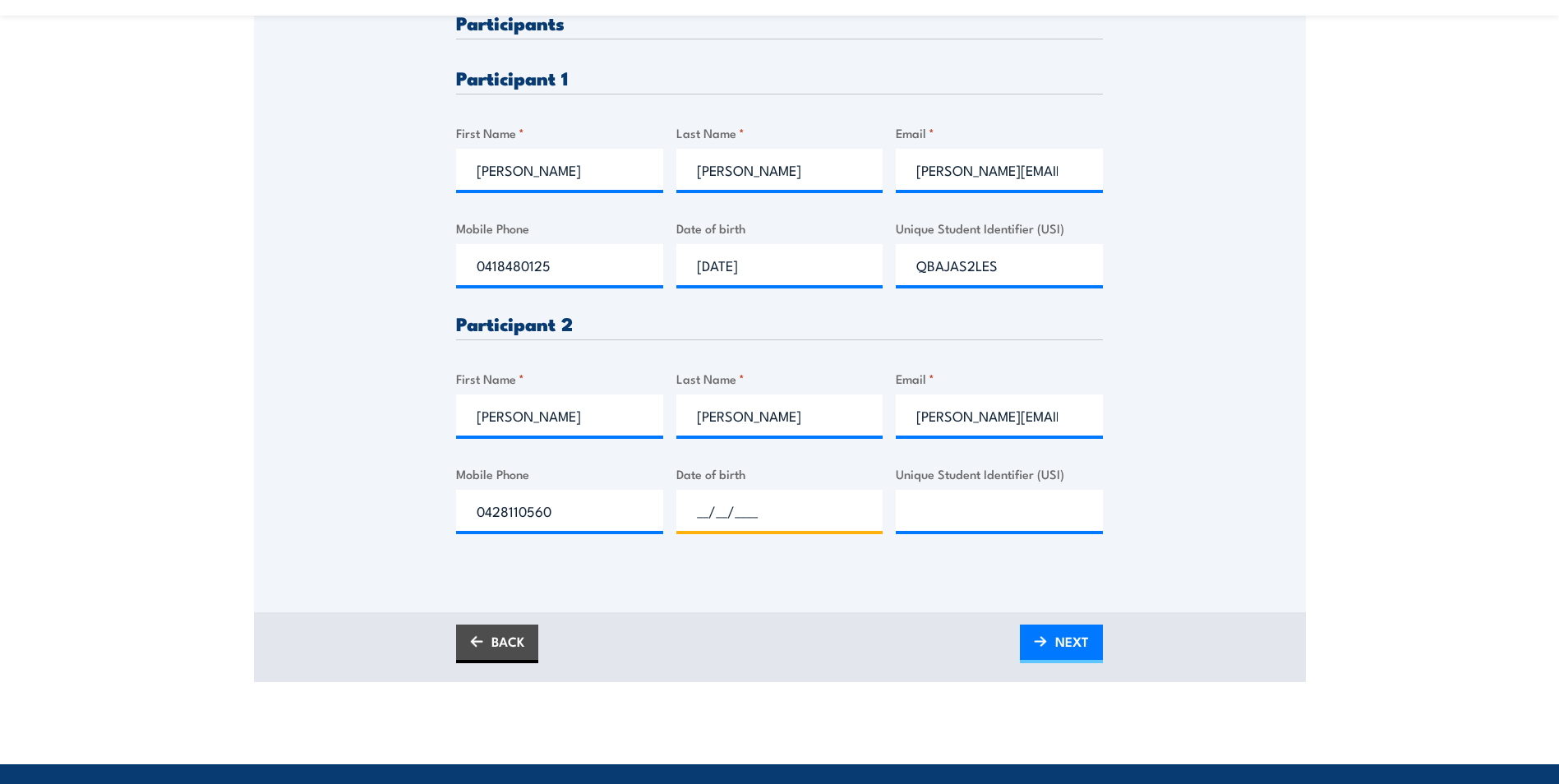
click at [747, 527] on input "__/__/____" at bounding box center [780, 510] width 207 height 41
click at [705, 524] on input "__/__/__12" at bounding box center [780, 510] width 207 height 41
click at [694, 526] on input "_1/2_/__12" at bounding box center [780, 510] width 207 height 41
type input "12/06/1978"
click at [973, 524] on input "Unique Student Identifier (USI)" at bounding box center [999, 510] width 207 height 41
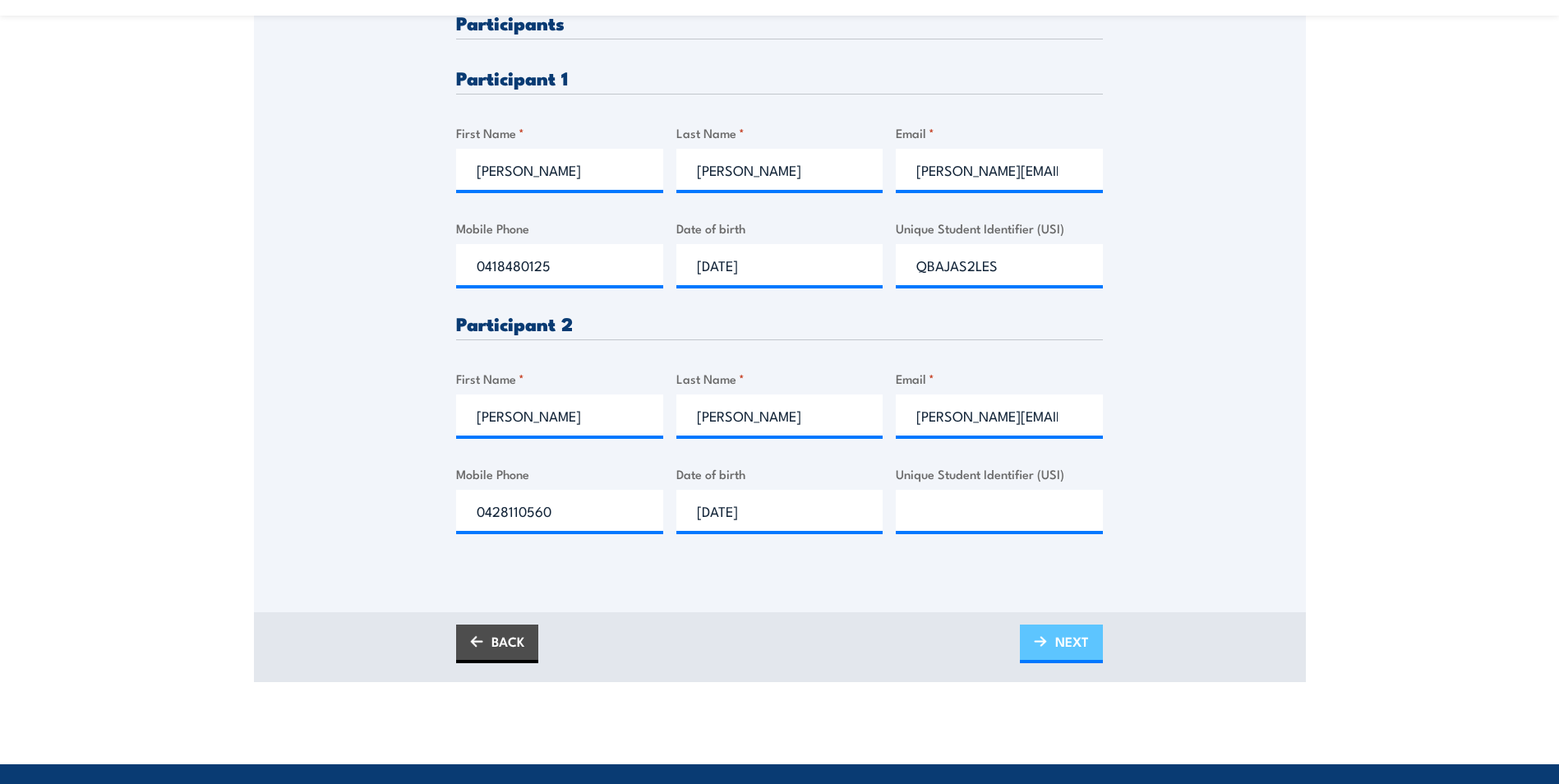
click at [1080, 657] on span "NEXT" at bounding box center [1072, 641] width 34 height 43
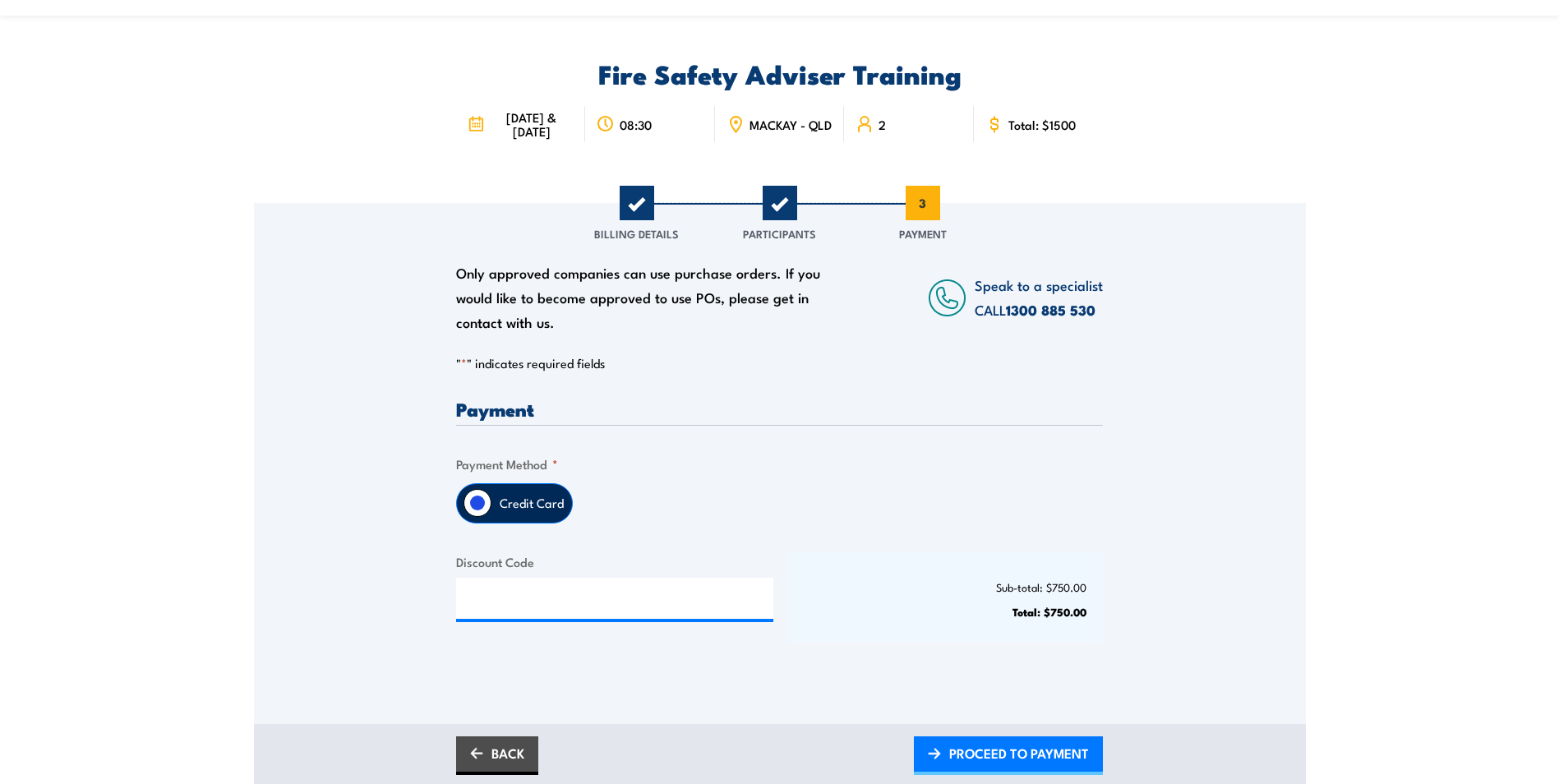
scroll to position [165, 0]
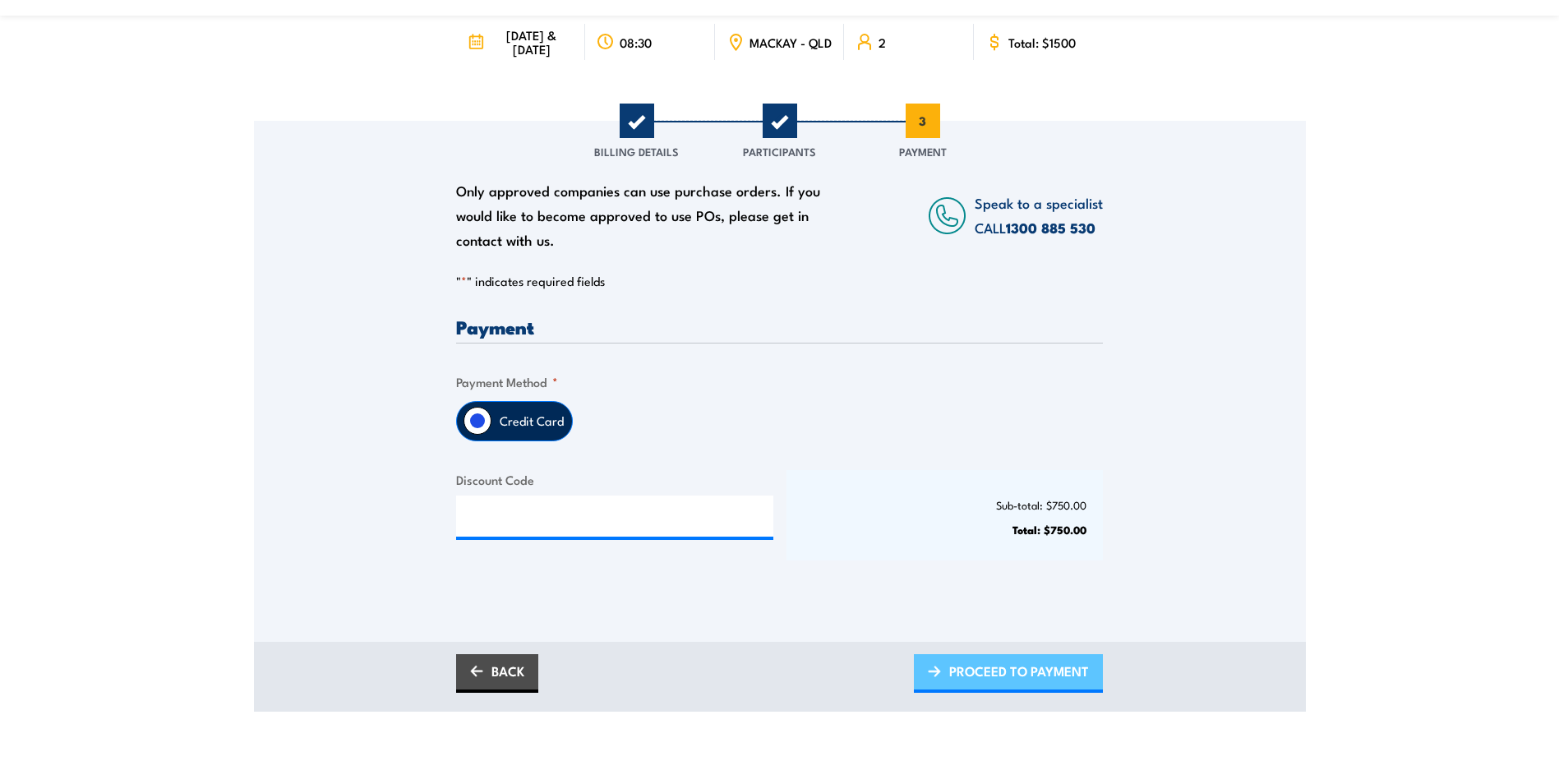
click at [978, 687] on span "PROCEED TO PAYMENT" at bounding box center [1018, 670] width 140 height 43
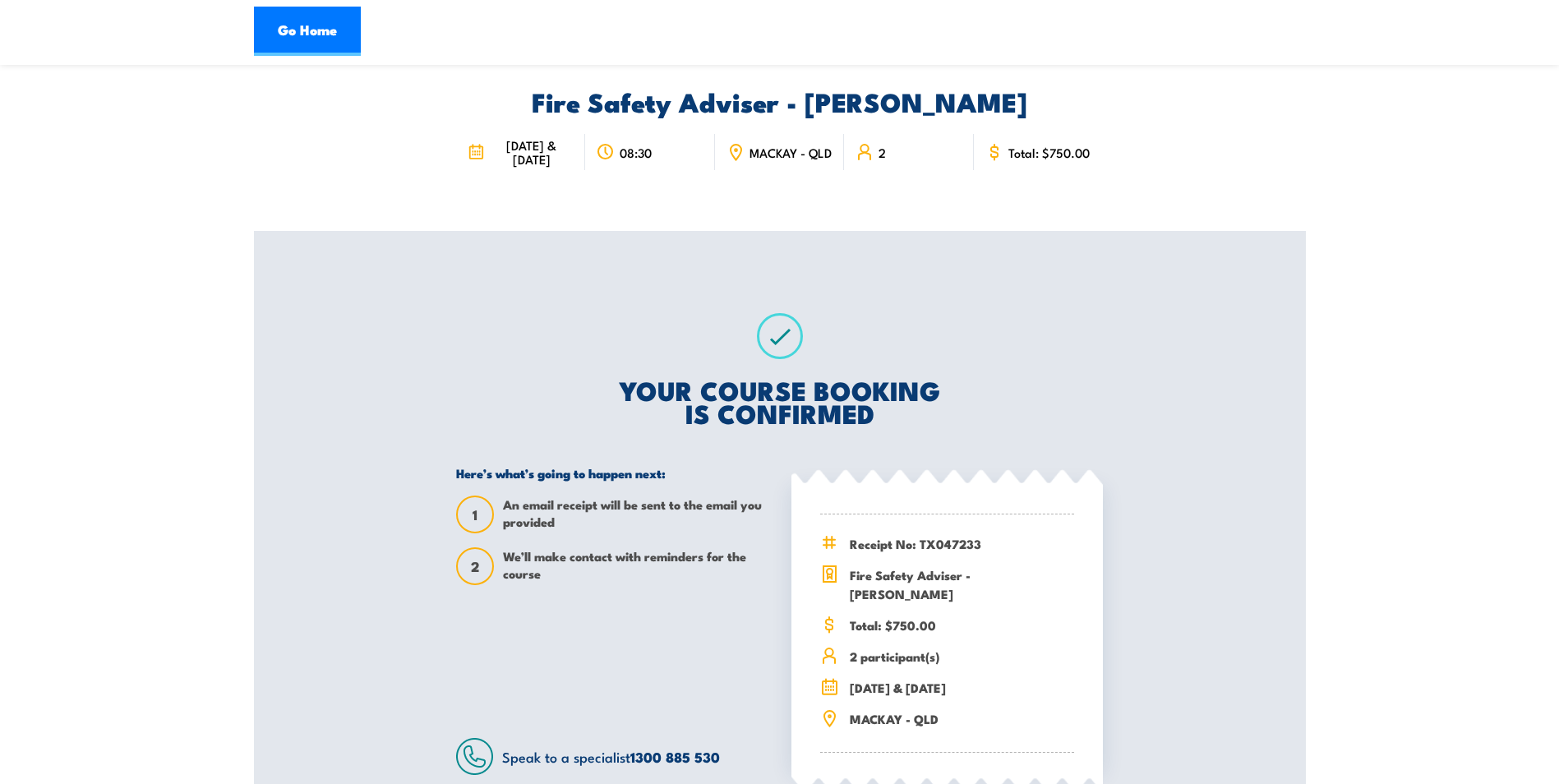
scroll to position [165, 0]
